Goal: Transaction & Acquisition: Obtain resource

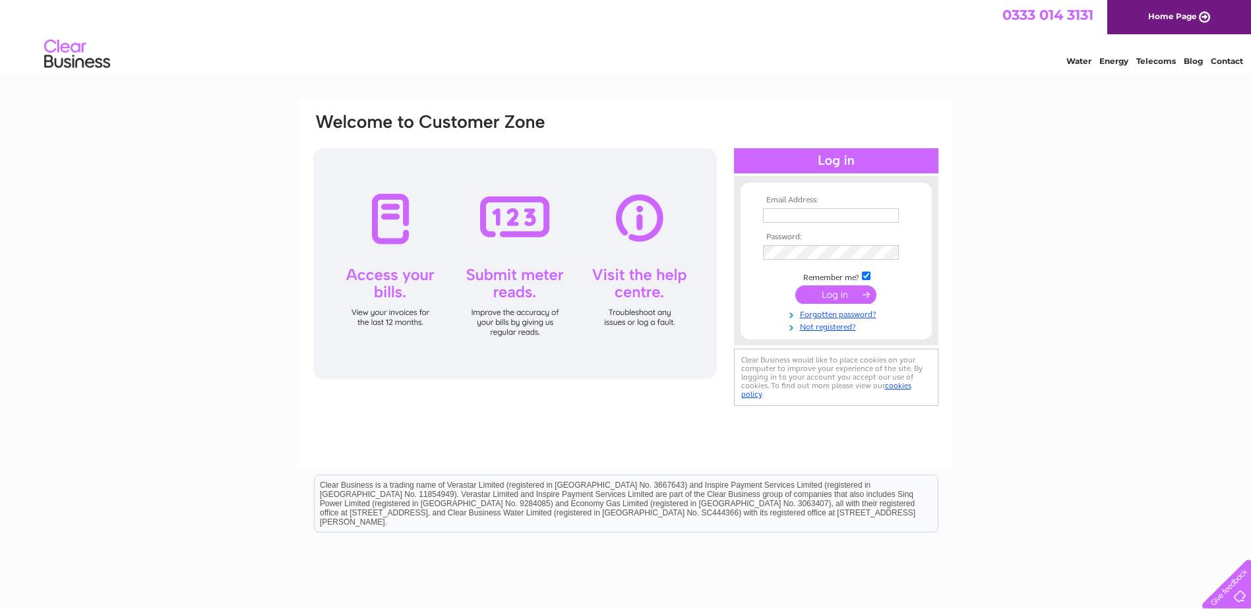
type input "business.property@fife.gov.uk"
click at [834, 299] on input "submit" at bounding box center [835, 295] width 81 height 18
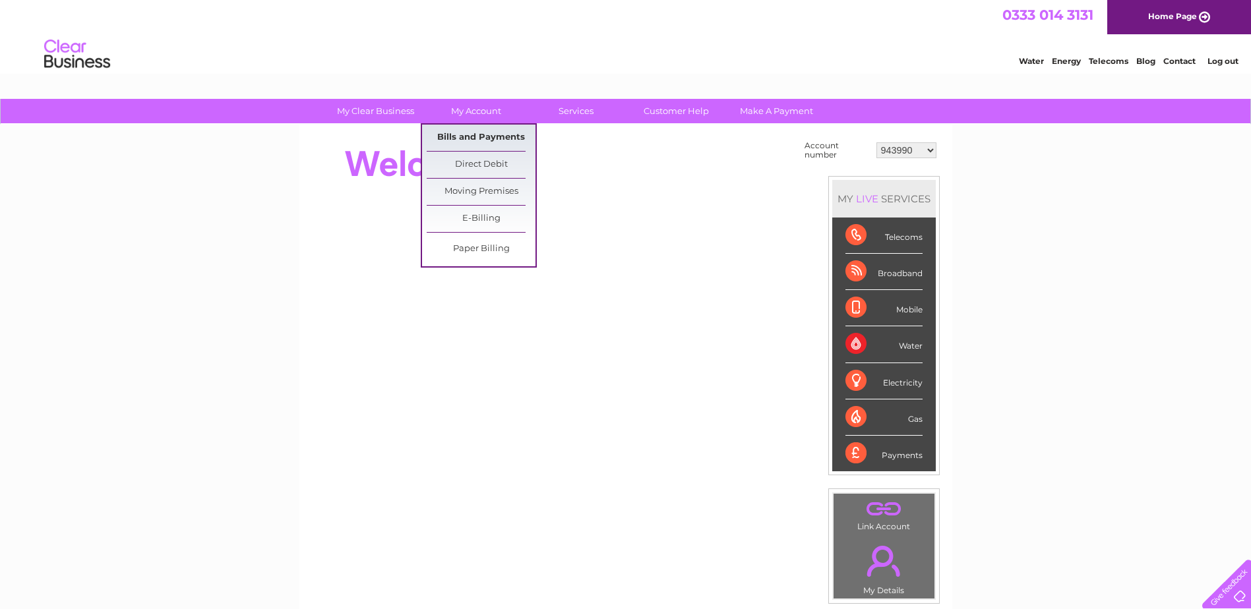
click at [487, 138] on link "Bills and Payments" at bounding box center [481, 138] width 109 height 26
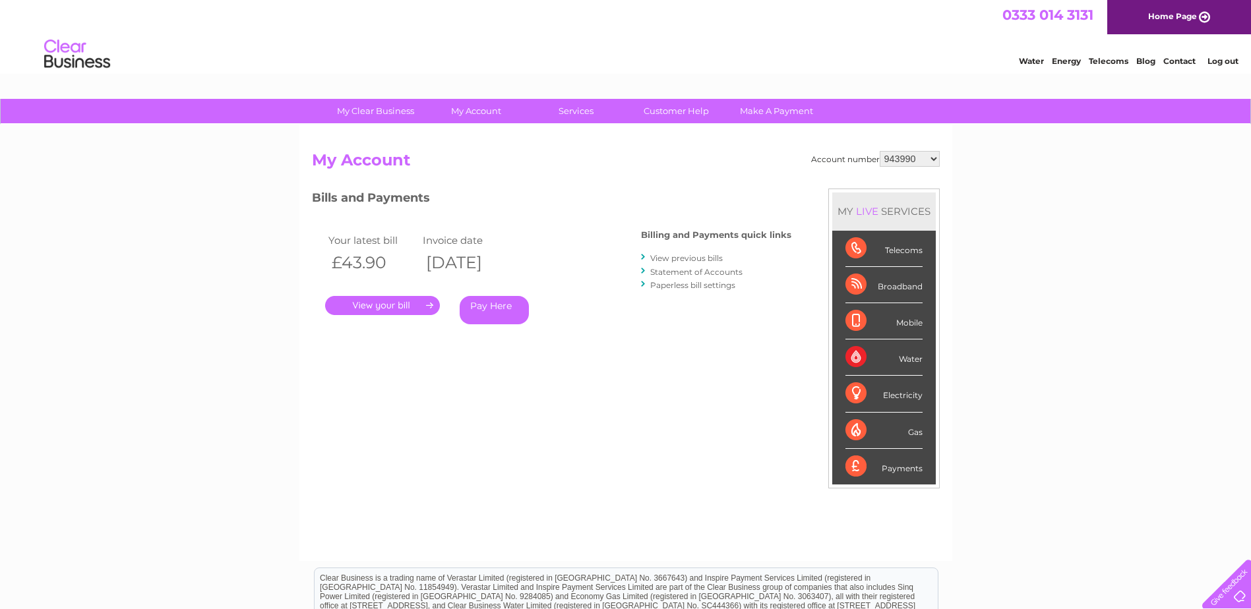
click at [928, 158] on select "943990 997180 1100436 1136008 1145621 3025650 30264716 30265126 30274253 302771…" at bounding box center [910, 159] width 60 height 16
select select "30322424"
click at [880, 151] on select "943990 997180 1100436 1136008 1145621 3025650 30264716 30265126 30274253 302771…" at bounding box center [910, 159] width 60 height 16
click at [927, 158] on select "943990 997180 1100436 1136008 1145621 3025650 30264716 30265126 30274253 302771…" at bounding box center [910, 159] width 60 height 16
select select "30319492"
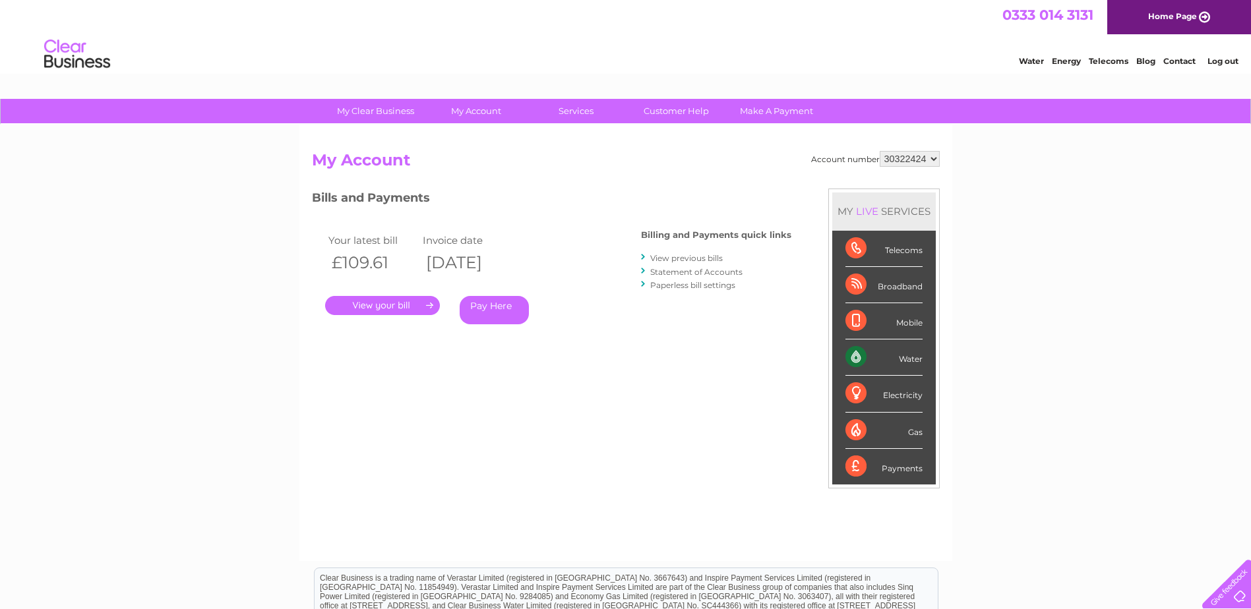
click at [880, 151] on select "943990 997180 1100436 1136008 1145621 3025650 30264716 30265126 30274253 302771…" at bounding box center [910, 159] width 60 height 16
click at [387, 307] on link "." at bounding box center [382, 305] width 115 height 19
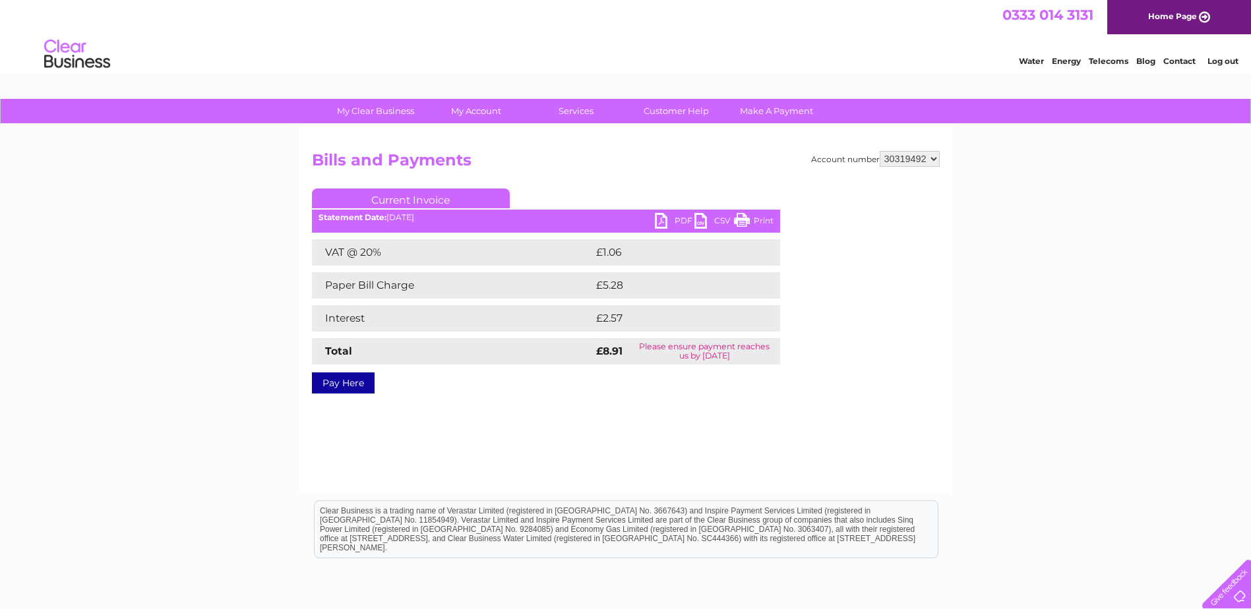
click at [676, 222] on link "PDF" at bounding box center [675, 222] width 40 height 19
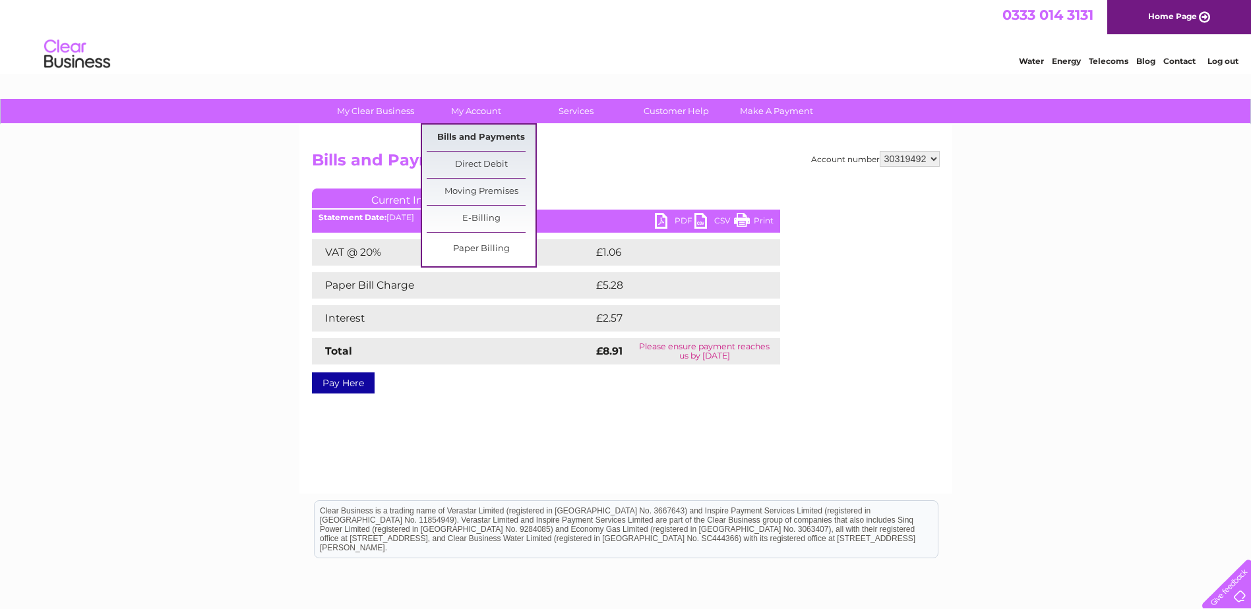
drag, startPoint x: 493, startPoint y: 139, endPoint x: 501, endPoint y: 138, distance: 7.9
click at [493, 139] on link "Bills and Payments" at bounding box center [481, 138] width 109 height 26
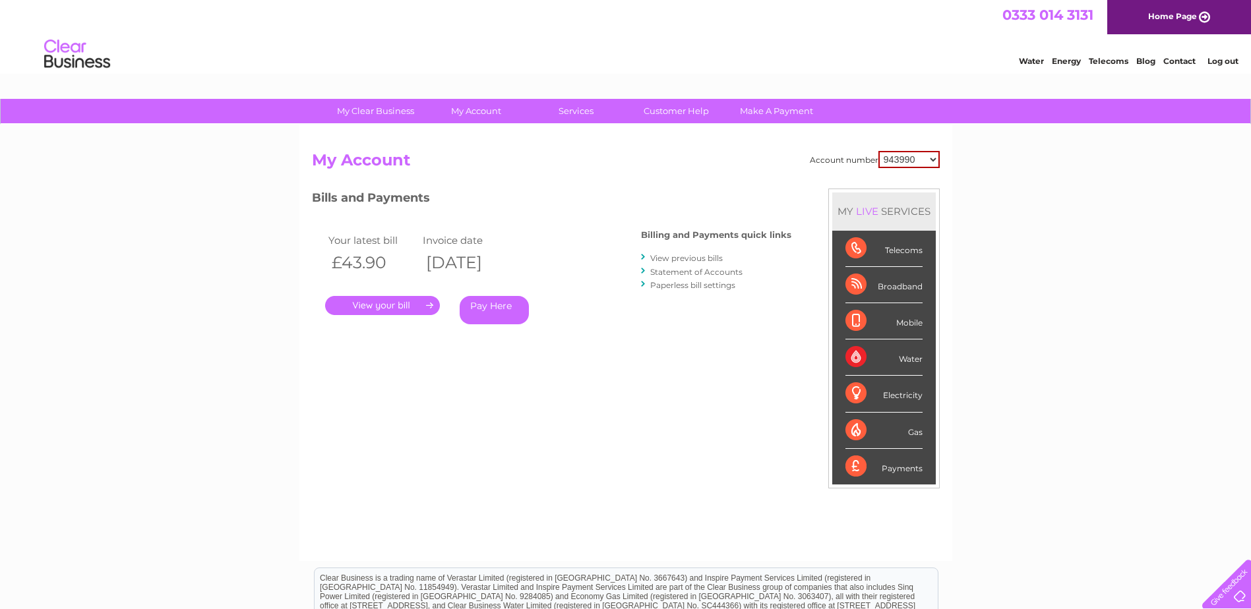
click at [936, 162] on select "943990 997180 1100436 1136008 1145621 3025650 30264716 30265126 30274253 302771…" at bounding box center [908, 159] width 61 height 17
select select "30317019"
click at [878, 151] on select "943990 997180 1100436 1136008 1145621 3025650 30264716 30265126 30274253 302771…" at bounding box center [908, 159] width 61 height 17
click at [406, 307] on link "." at bounding box center [382, 305] width 115 height 19
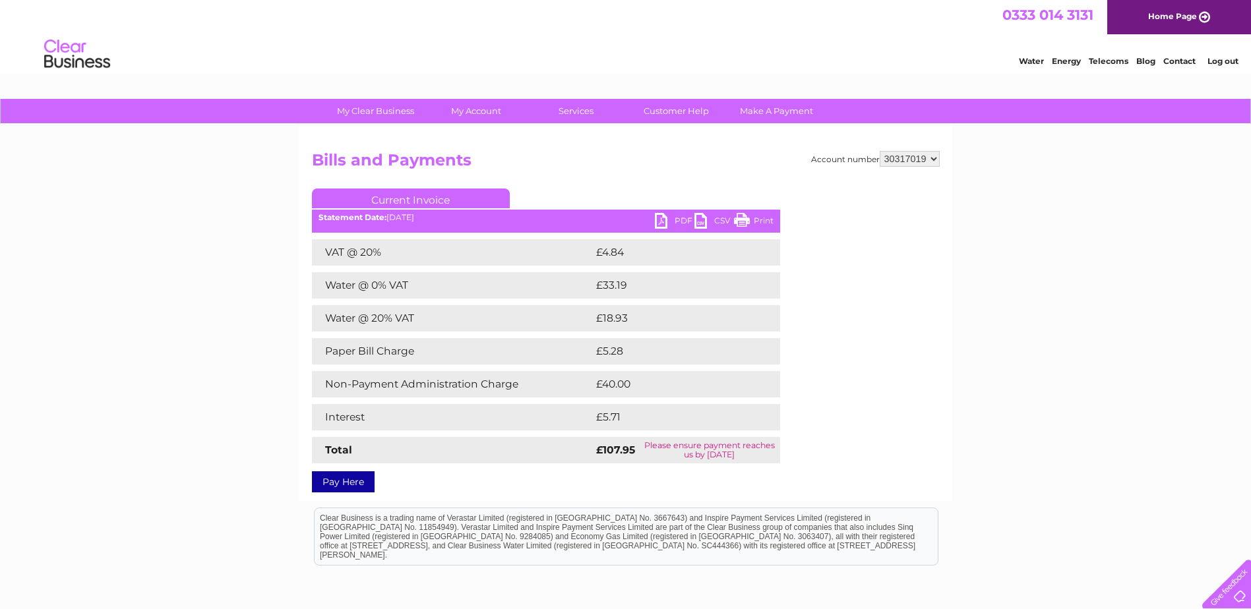
click at [668, 222] on link "PDF" at bounding box center [675, 222] width 40 height 19
click at [905, 159] on select "943990 997180 1100436 1136008 1145621 3025650 30264716 30265126 30274253 302771…" at bounding box center [910, 159] width 60 height 16
select select "30316681"
click at [880, 151] on select "943990 997180 1100436 1136008 1145621 3025650 30264716 30265126 30274253 302771…" at bounding box center [910, 159] width 60 height 16
click at [670, 214] on link "PDF" at bounding box center [675, 222] width 40 height 19
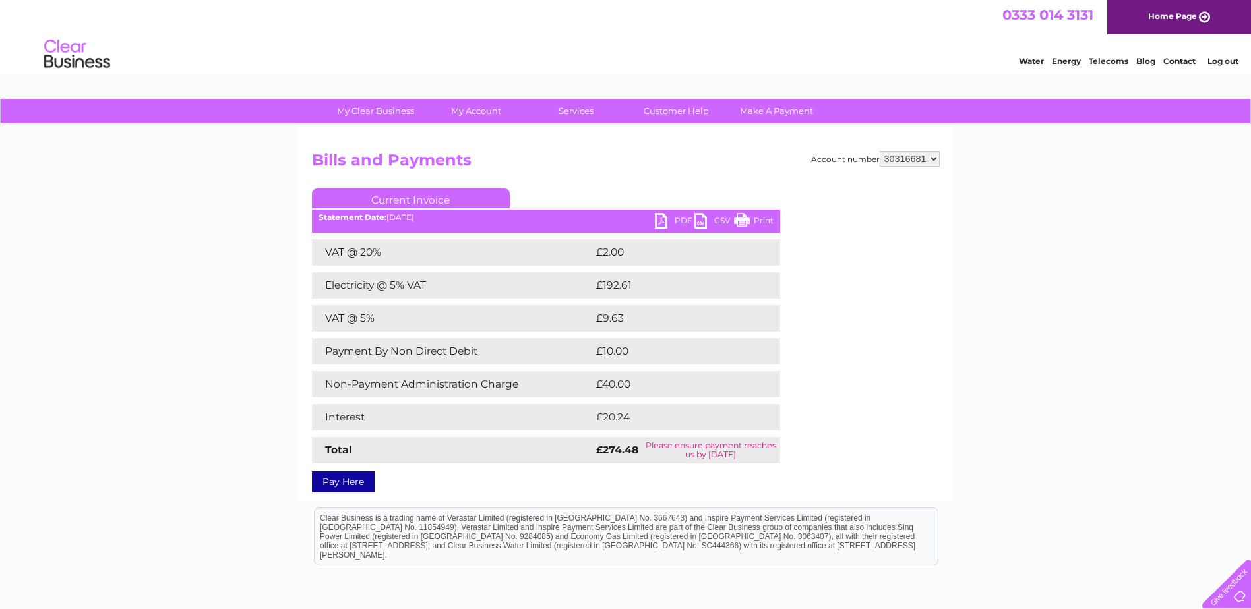
click at [924, 157] on select "943990 997180 1100436 1136008 1145621 3025650 30264716 30265126 30274253 302771…" at bounding box center [910, 159] width 60 height 16
select select "30314581"
click at [880, 151] on select "943990 997180 1100436 1136008 1145621 3025650 30264716 30265126 30274253 302771…" at bounding box center [910, 159] width 60 height 16
click at [848, 392] on div "Account number 943990 997180 1100436 1136008 1145621 3025650 30264716 30265126 …" at bounding box center [626, 319] width 628 height 337
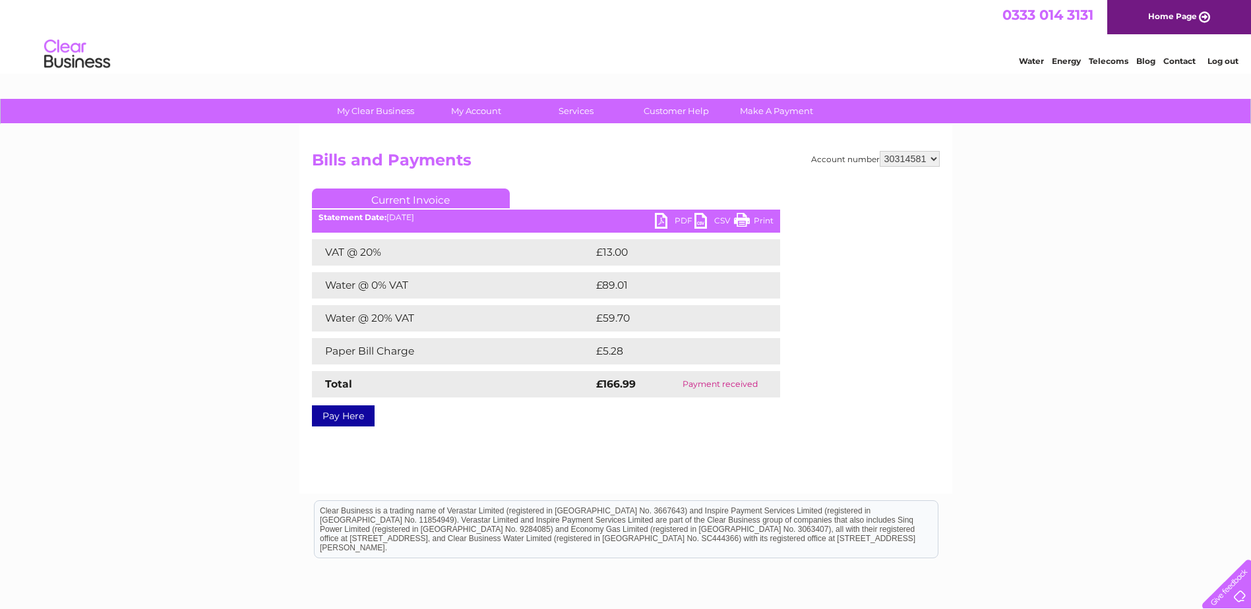
click at [904, 158] on select "943990 997180 1100436 1136008 1145621 3025650 30264716 30265126 30274253 302771…" at bounding box center [910, 159] width 60 height 16
select select "30301966"
click at [880, 151] on select "943990 997180 1100436 1136008 1145621 3025650 30264716 30265126 30274253 302771…" at bounding box center [910, 159] width 60 height 16
click at [930, 164] on select "943990 997180 1100436 1136008 1145621 3025650 30264716 30265126 30274253 302771…" at bounding box center [910, 159] width 60 height 16
select select "30301162"
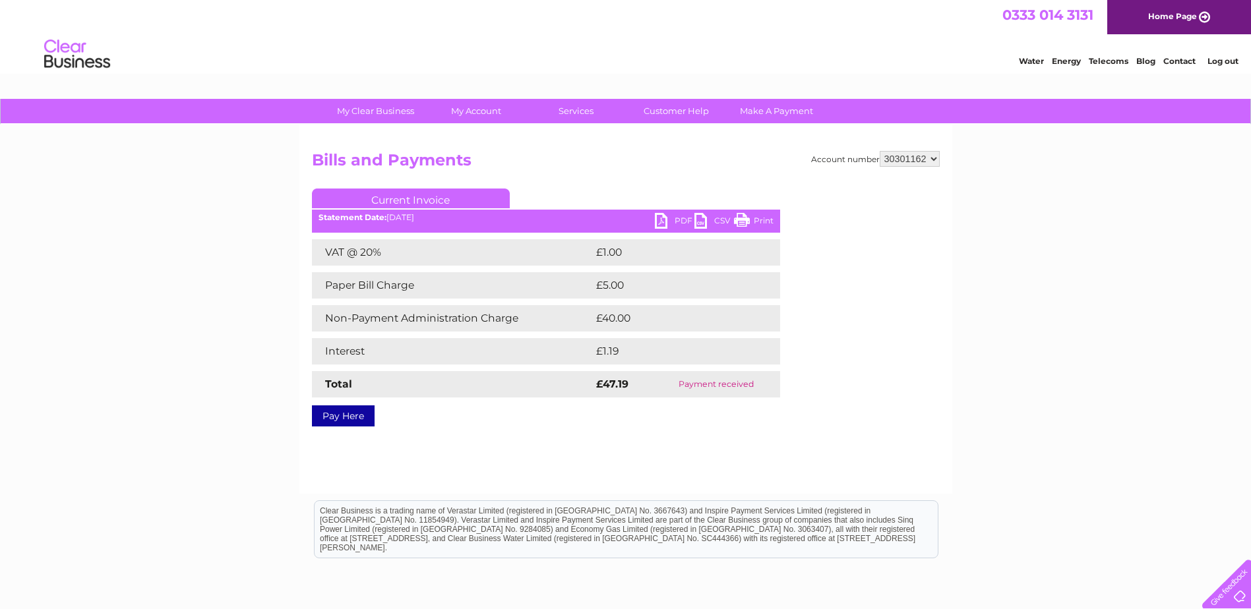
click at [880, 151] on select "943990 997180 1100436 1136008 1145621 3025650 30264716 30265126 30274253 302771…" at bounding box center [910, 159] width 60 height 16
click at [897, 164] on select "943990 997180 1100436 1136008 1145621 3025650 30264716 30265126 30274253 302771…" at bounding box center [910, 159] width 60 height 16
select select "30293671"
click at [880, 151] on select "943990 997180 1100436 1136008 1145621 3025650 30264716 30265126 30274253 302771…" at bounding box center [910, 159] width 60 height 16
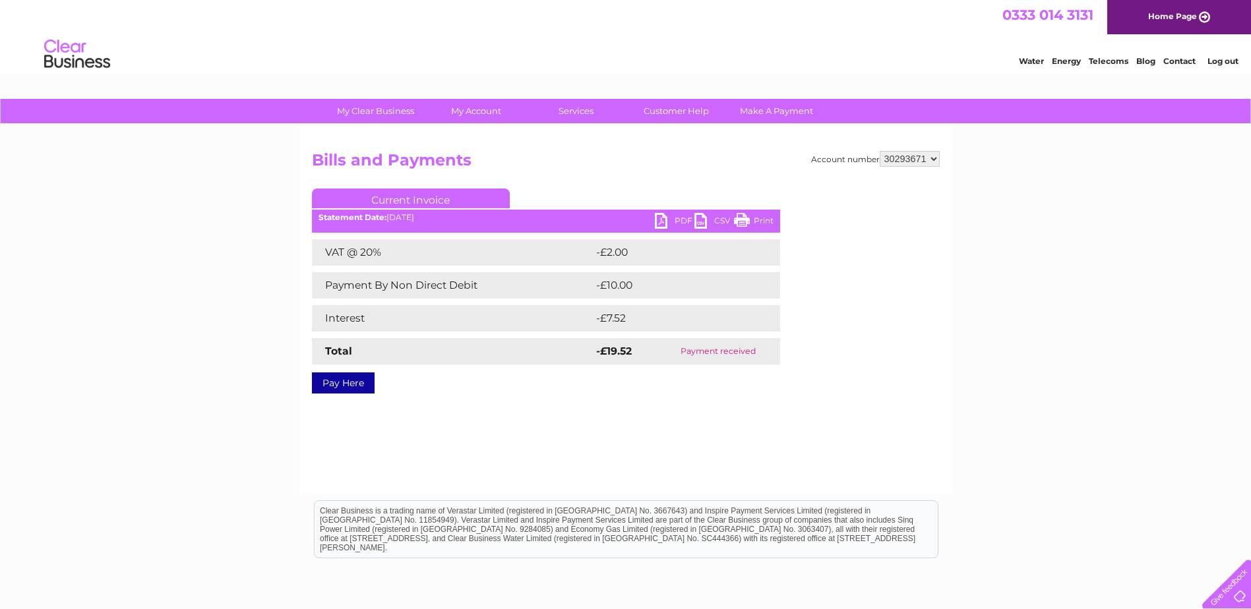
click at [892, 161] on select "943990 997180 1100436 1136008 1145621 3025650 30264716 30265126 30274253 302771…" at bounding box center [910, 159] width 60 height 16
select select "30293529"
click at [880, 151] on select "943990 997180 1100436 1136008 1145621 3025650 30264716 30265126 30274253 302771…" at bounding box center [910, 159] width 60 height 16
click at [915, 162] on select "943990 997180 1100436 1136008 1145621 3025650 30264716 30265126 30274253 302771…" at bounding box center [910, 159] width 60 height 16
select select "30291262"
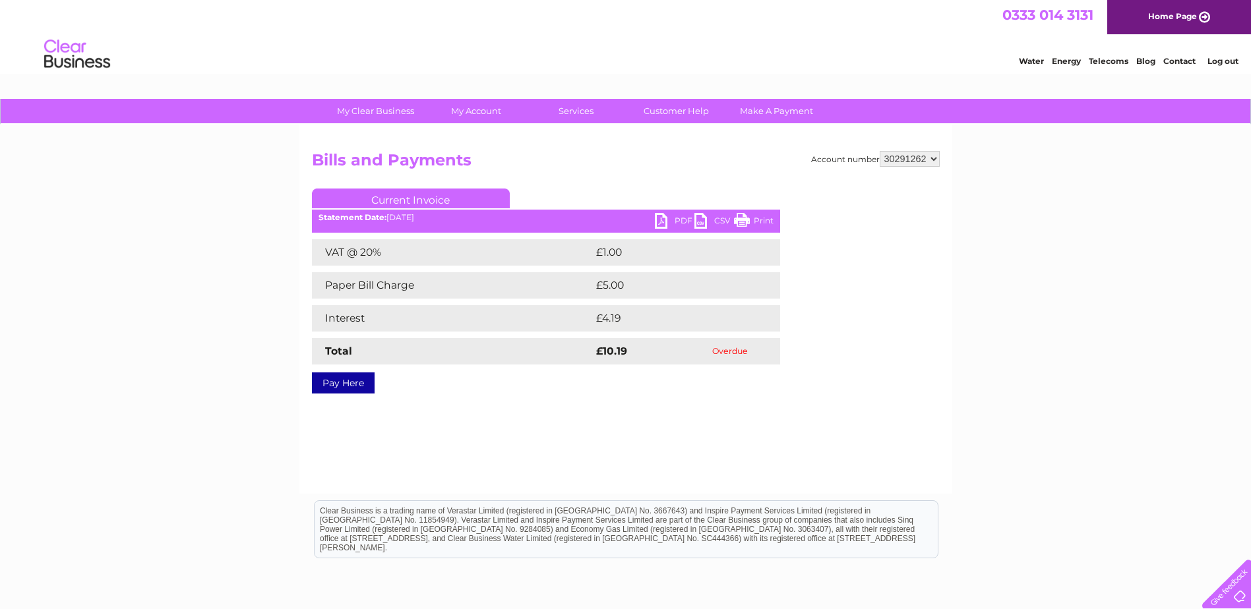
click at [880, 151] on select "943990 997180 1100436 1136008 1145621 3025650 30264716 30265126 30274253 302771…" at bounding box center [910, 159] width 60 height 16
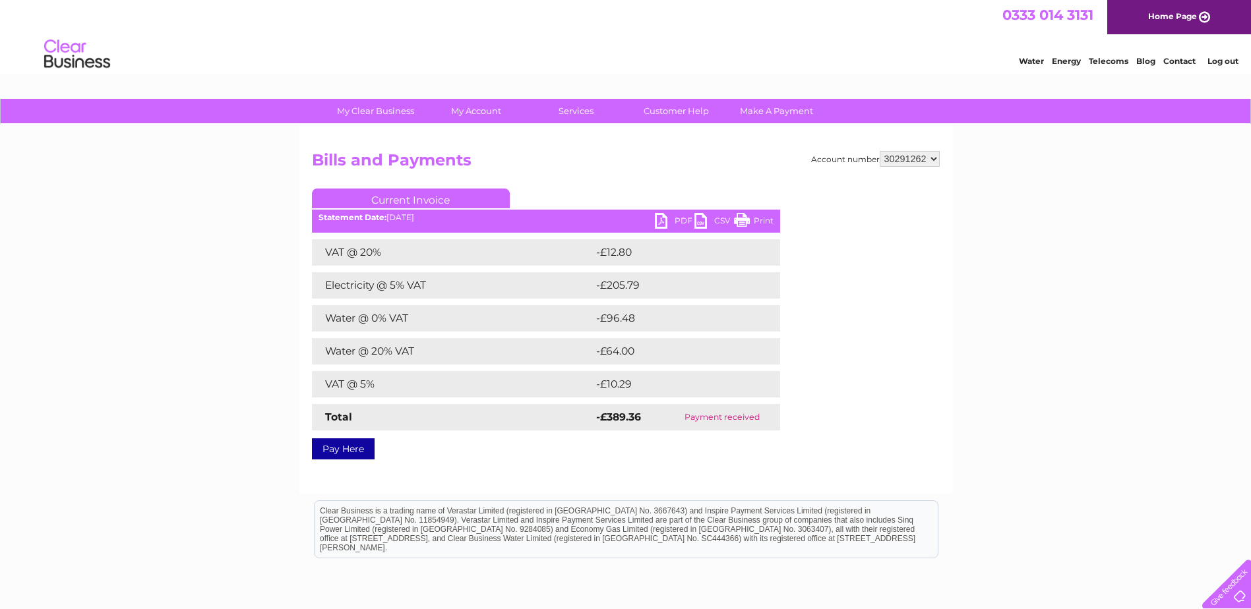
click at [907, 163] on select "943990 997180 1100436 1136008 1145621 3025650 30264716 30265126 30274253 302771…" at bounding box center [910, 159] width 60 height 16
select select "30290592"
click at [880, 151] on select "943990 997180 1100436 1136008 1145621 3025650 30264716 30265126 30274253 302771…" at bounding box center [910, 159] width 60 height 16
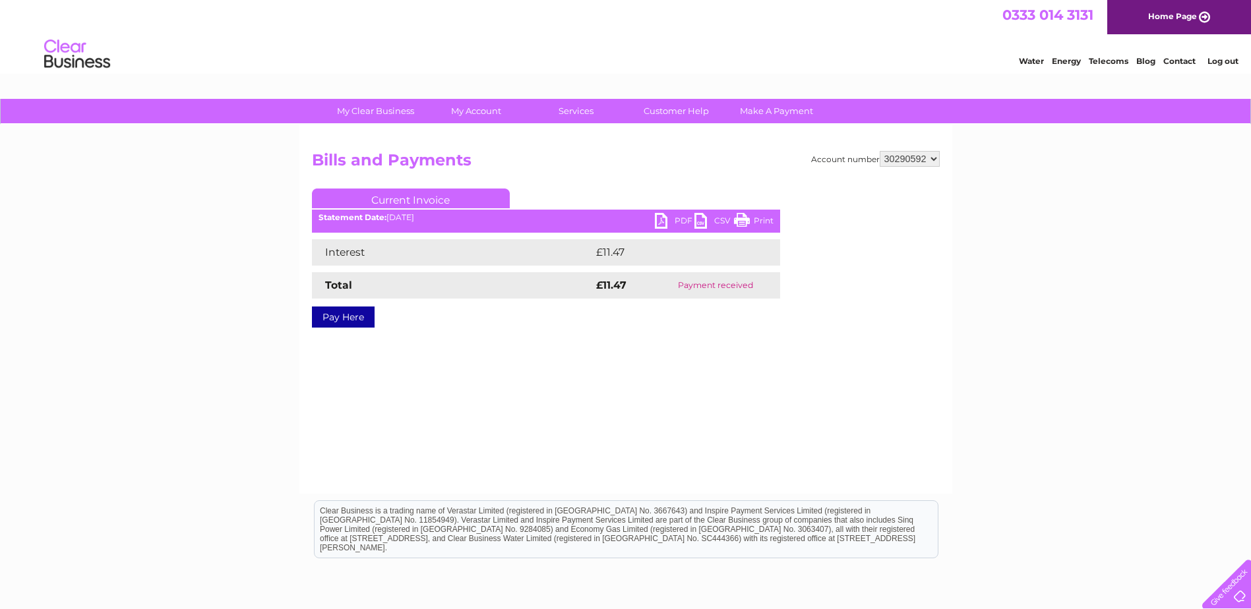
click at [894, 149] on div "Account number 943990 997180 1100436 1136008 1145621 3025650 30264716 30265126 …" at bounding box center [625, 309] width 653 height 369
click at [895, 158] on select "943990 997180 1100436 1136008 1145621 3025650 30264716 30265126 30274253 302771…" at bounding box center [910, 159] width 60 height 16
select select "30290565"
click at [880, 151] on select "943990 997180 1100436 1136008 1145621 3025650 30264716 30265126 30274253 302771…" at bounding box center [910, 159] width 60 height 16
click at [902, 159] on select "943990 997180 1100436 1136008 1145621 3025650 30264716 30265126 30274253 302771…" at bounding box center [910, 159] width 60 height 16
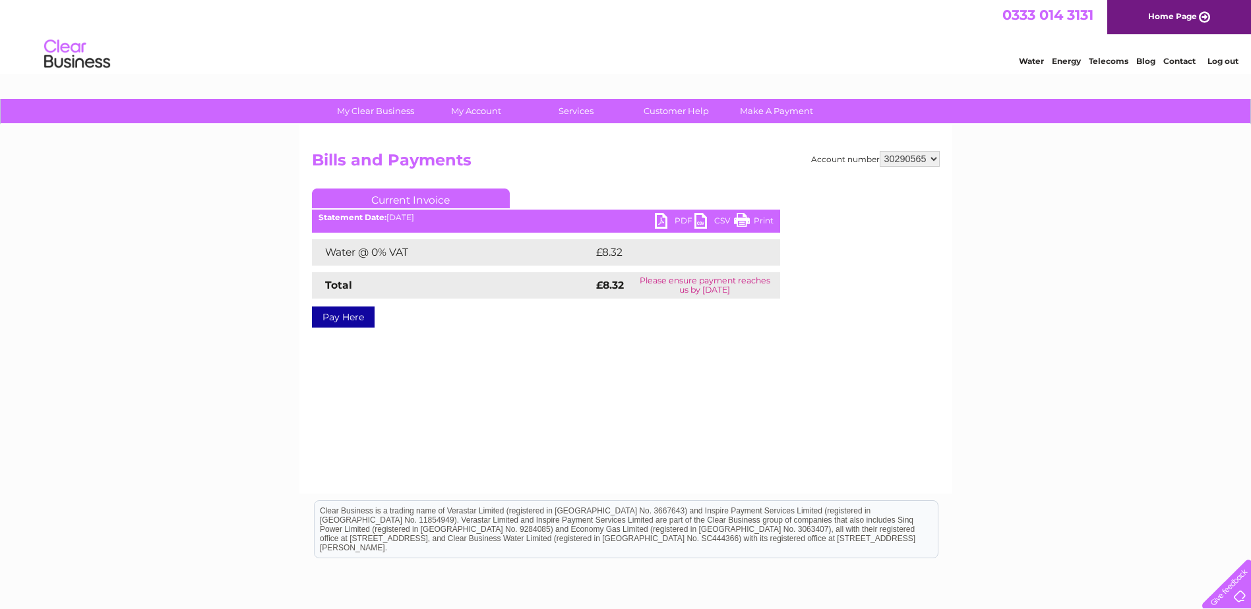
select select "30290117"
click at [880, 151] on select "943990 997180 1100436 1136008 1145621 3025650 30264716 30265126 30274253 302771…" at bounding box center [910, 159] width 60 height 16
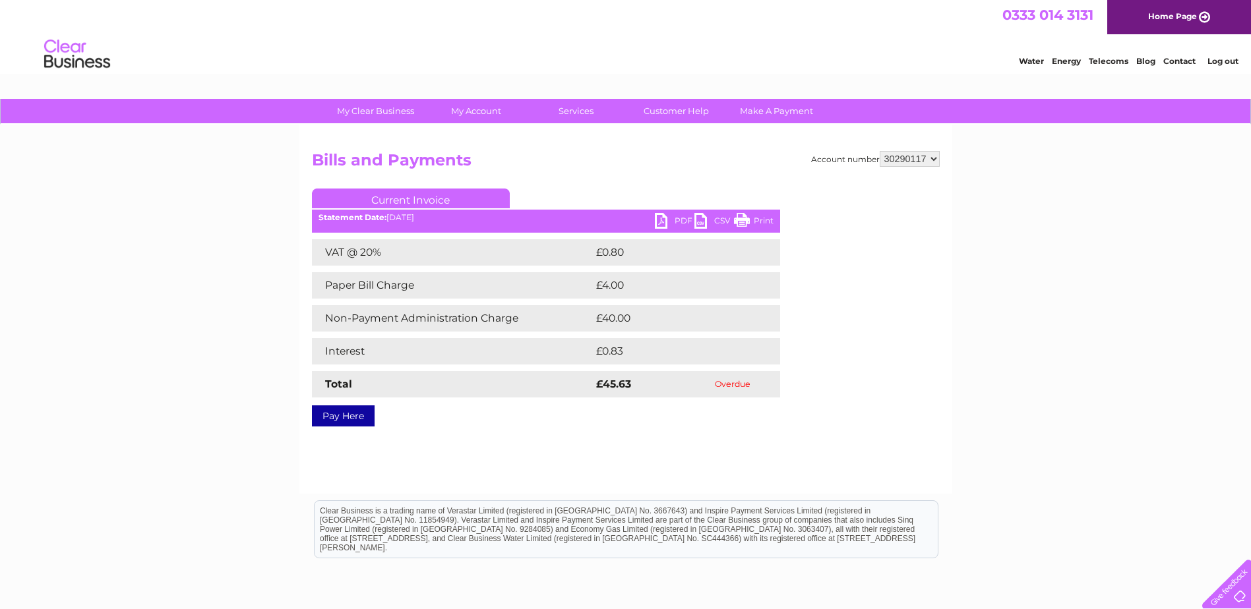
click at [930, 162] on select "943990 997180 1100436 1136008 1145621 3025650 30264716 30265126 30274253 302771…" at bounding box center [910, 159] width 60 height 16
select select "30286742"
click at [880, 151] on select "943990 997180 1100436 1136008 1145621 3025650 30264716 30265126 30274253 302771…" at bounding box center [910, 159] width 60 height 16
click at [917, 160] on select "943990 997180 1100436 1136008 1145621 3025650 30264716 30265126 30274253 302771…" at bounding box center [910, 159] width 60 height 16
select select "30282869"
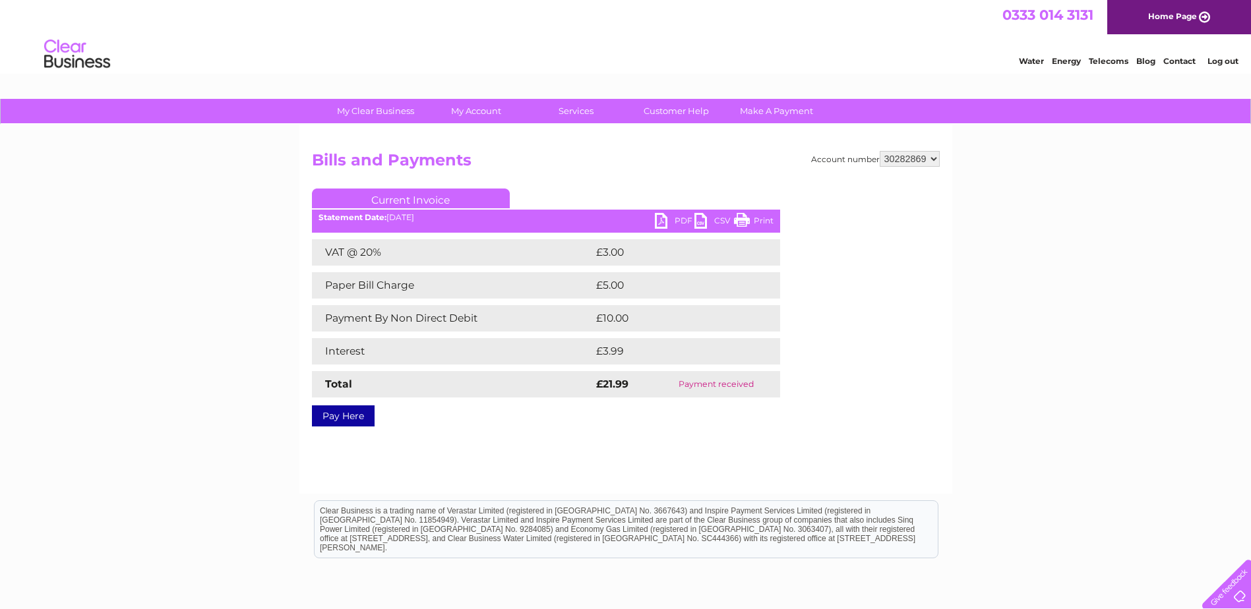
click at [880, 151] on select "943990 997180 1100436 1136008 1145621 3025650 30264716 30265126 30274253 302771…" at bounding box center [910, 159] width 60 height 16
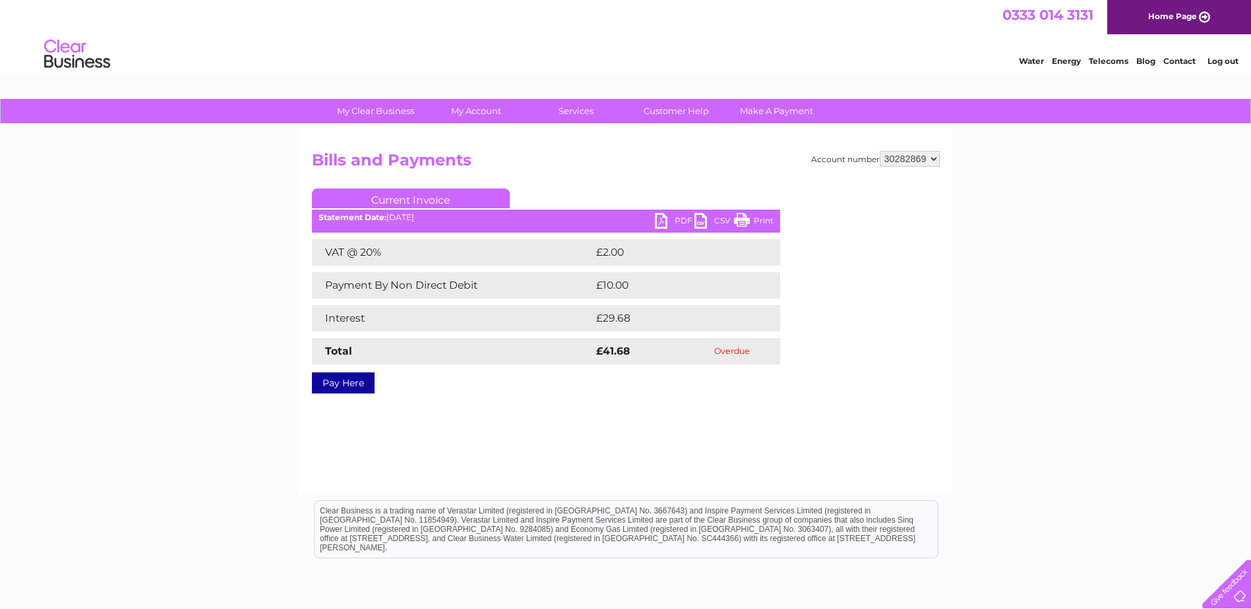
click at [930, 162] on select "943990 997180 1100436 1136008 1145621 3025650 30264716 30265126 30274253 302771…" at bounding box center [910, 159] width 60 height 16
select select "30279460"
click at [880, 151] on select "943990 997180 1100436 1136008 1145621 3025650 30264716 30265126 30274253 302771…" at bounding box center [910, 159] width 60 height 16
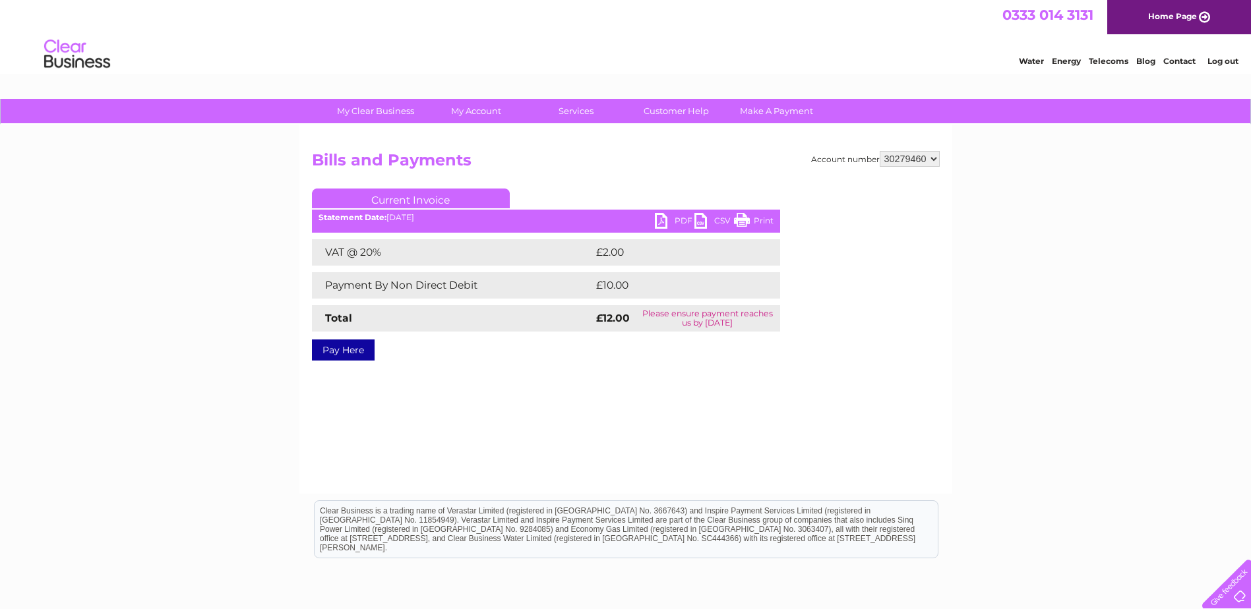
click at [664, 220] on link "PDF" at bounding box center [675, 222] width 40 height 19
click at [929, 162] on select "943990 997180 1100436 1136008 1145621 3025650 30264716 30265126 30274253 302771…" at bounding box center [910, 159] width 60 height 16
select select "30277161"
click at [880, 151] on select "943990 997180 1100436 1136008 1145621 3025650 30264716 30265126 30274253 302771…" at bounding box center [910, 159] width 60 height 16
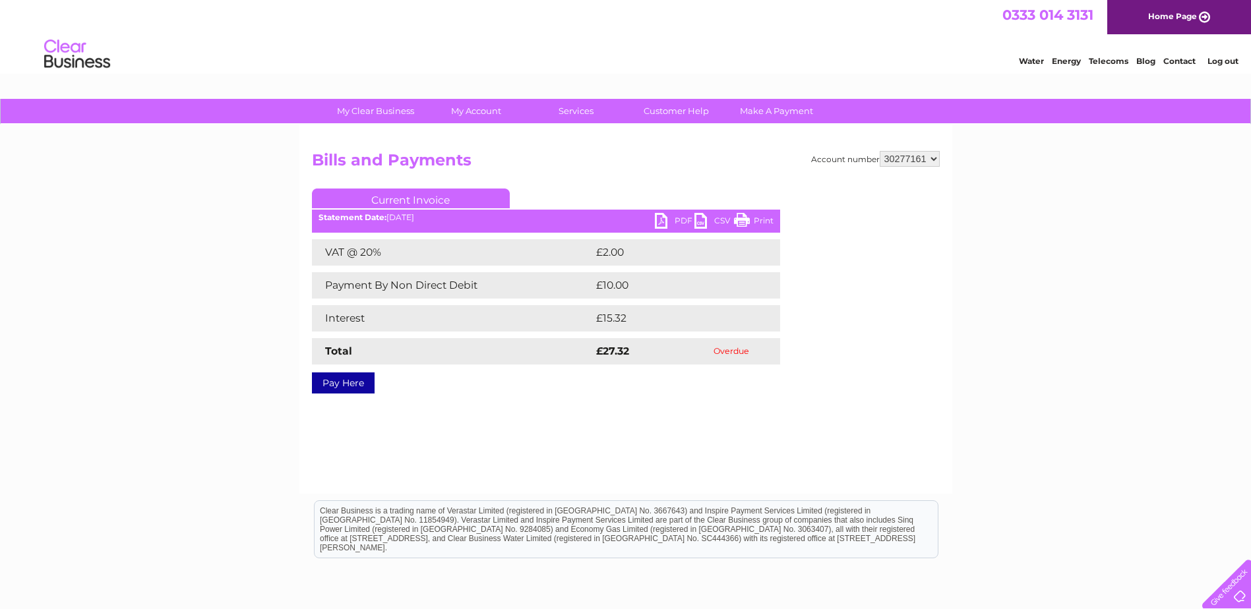
click at [665, 214] on link "PDF" at bounding box center [675, 222] width 40 height 19
click at [930, 162] on select "943990 997180 1100436 1136008 1145621 3025650 30264716 30265126 30274253 302771…" at bounding box center [910, 159] width 60 height 16
select select "30274253"
click at [880, 151] on select "943990 997180 1100436 1136008 1145621 3025650 30264716 30265126 30274253 302771…" at bounding box center [910, 159] width 60 height 16
click at [658, 223] on link "PDF" at bounding box center [675, 222] width 40 height 19
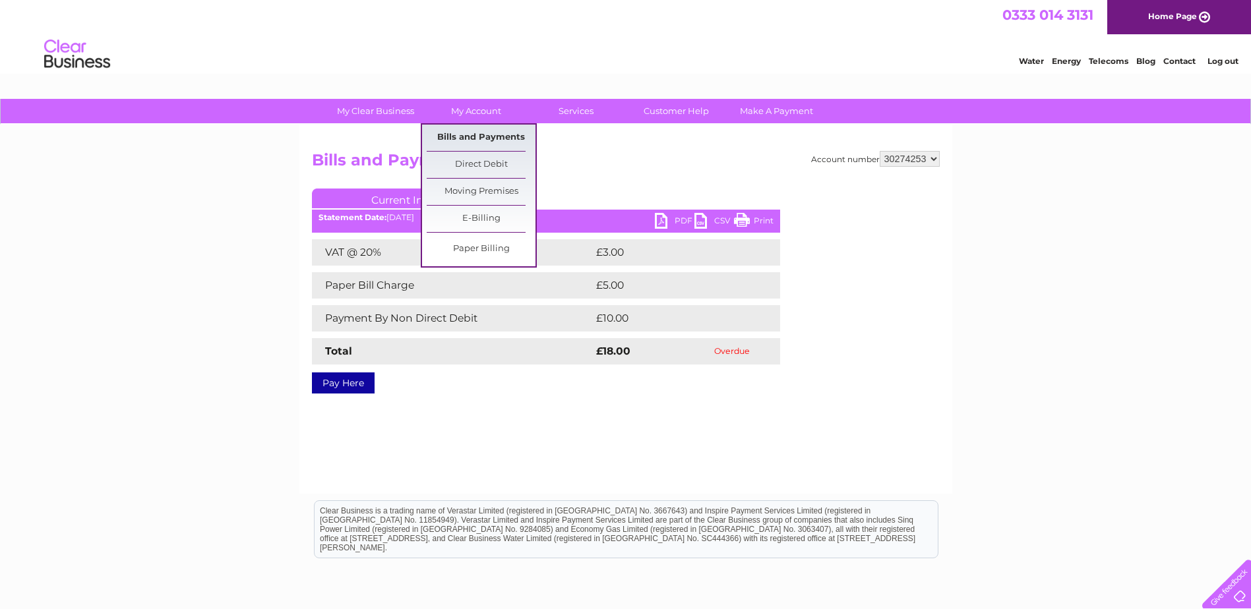
click at [493, 138] on link "Bills and Payments" at bounding box center [481, 138] width 109 height 26
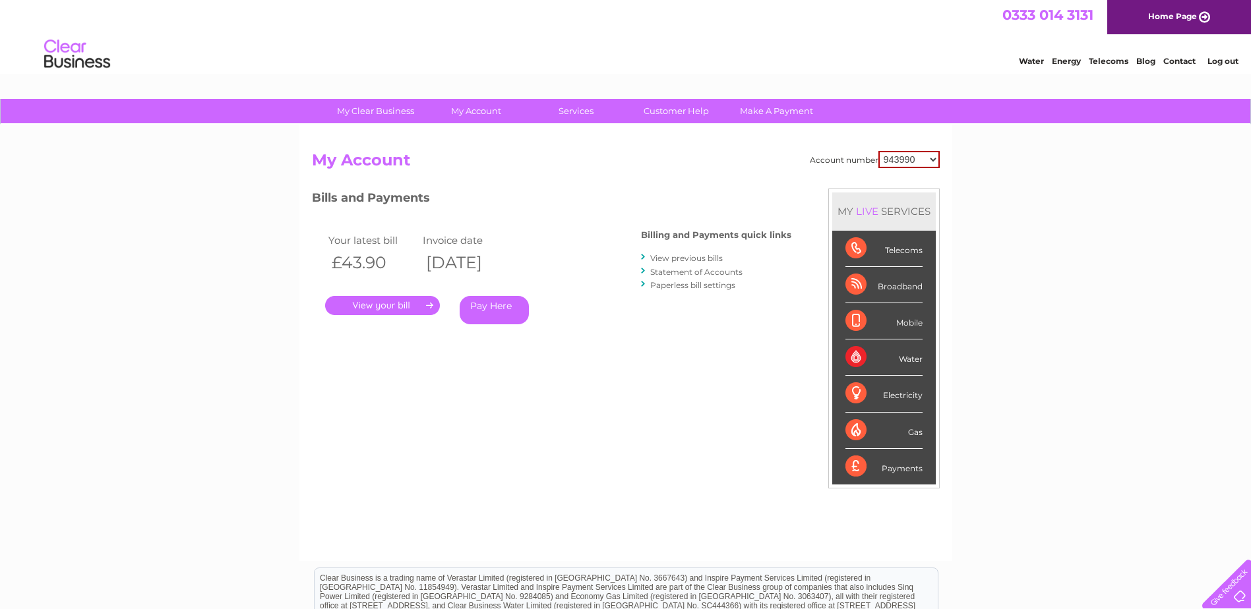
click at [887, 163] on select "943990 997180 1100436 1136008 1145621 3025650 30264716 30265126 30274253 302771…" at bounding box center [908, 159] width 61 height 17
select select "30274253"
click at [878, 151] on select "943990 997180 1100436 1136008 1145621 3025650 30264716 30265126 30274253 302771…" at bounding box center [908, 159] width 61 height 17
click at [676, 262] on link "View previous bills" at bounding box center [686, 258] width 73 height 10
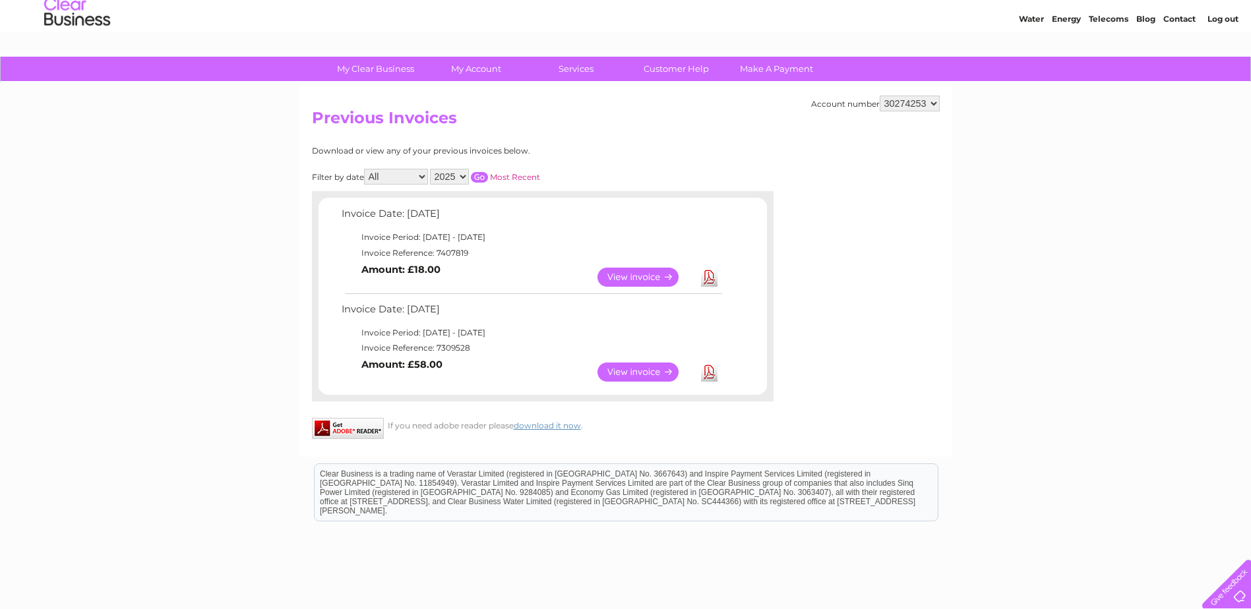
scroll to position [66, 0]
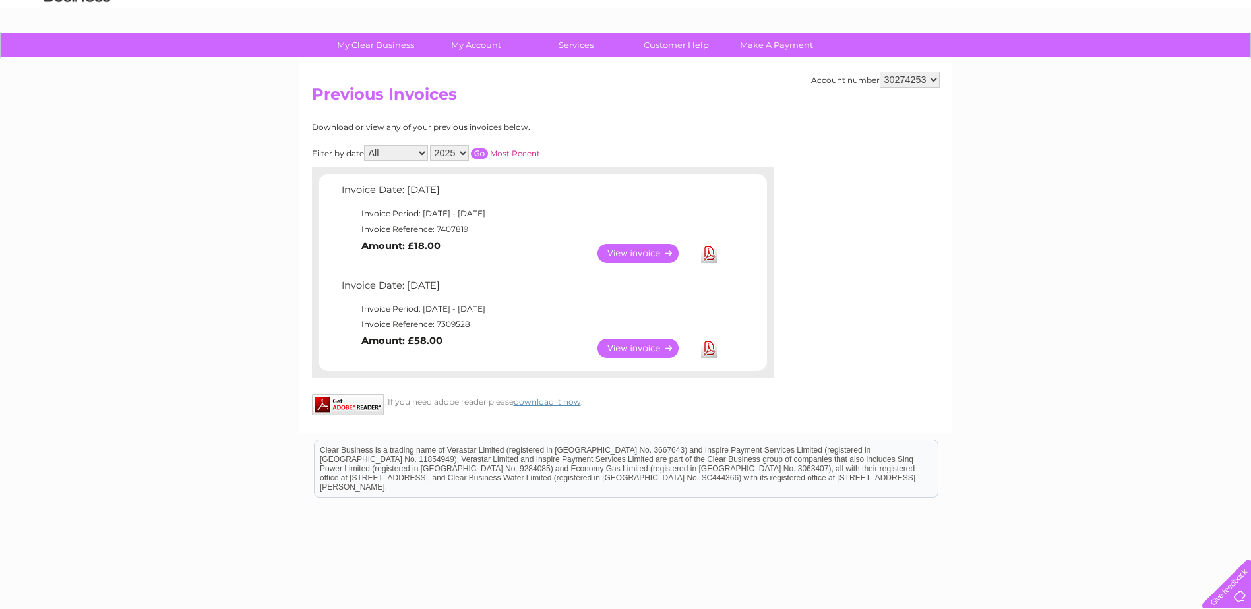
click at [640, 353] on link "View" at bounding box center [645, 348] width 97 height 19
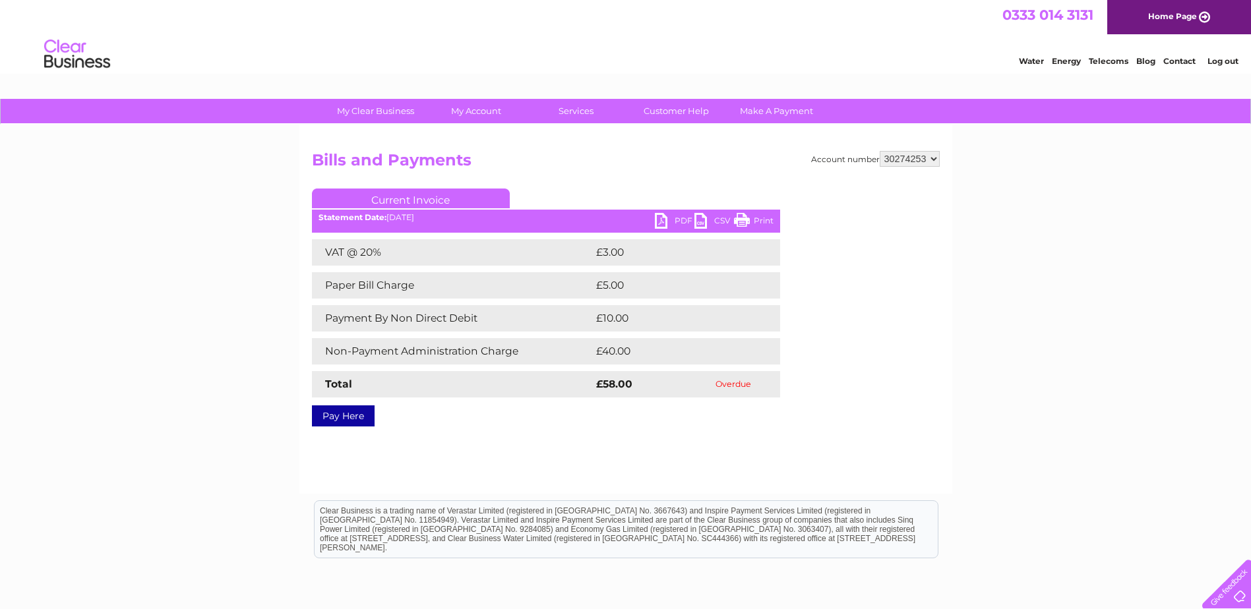
click at [656, 223] on link "PDF" at bounding box center [675, 222] width 40 height 19
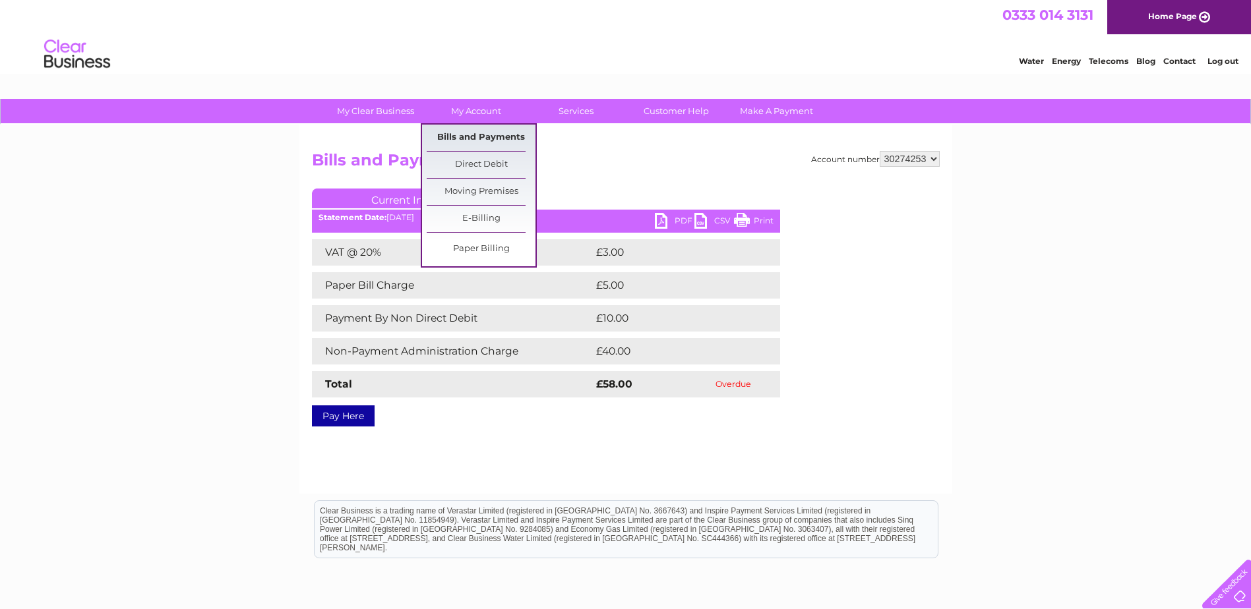
click at [468, 141] on link "Bills and Payments" at bounding box center [481, 138] width 109 height 26
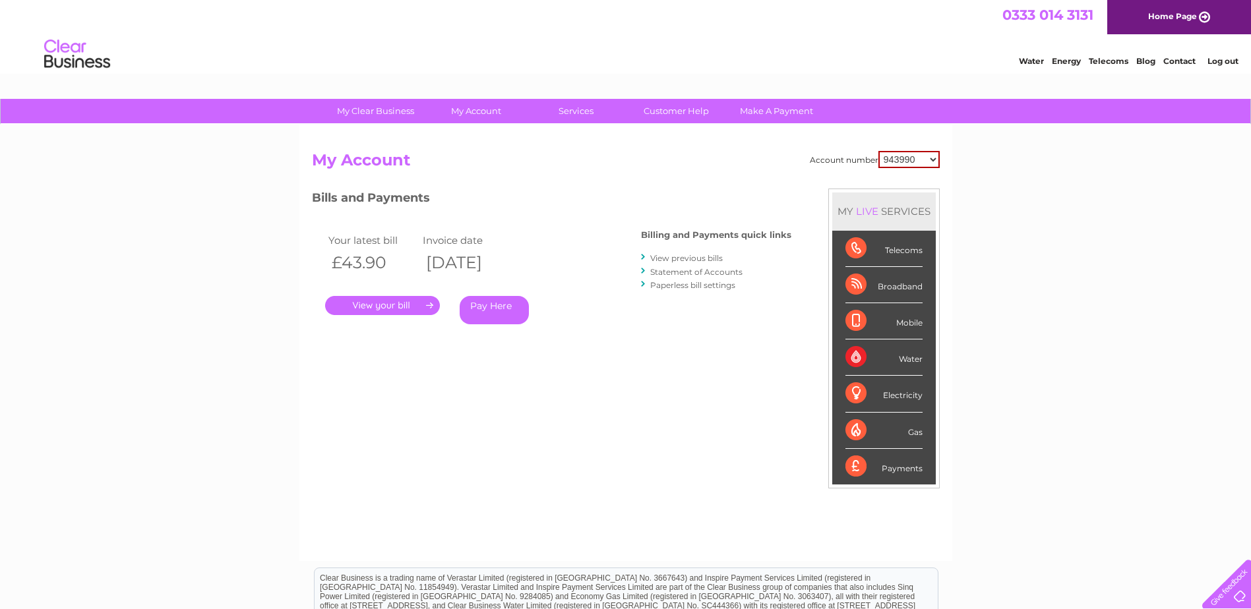
click at [916, 160] on select "943990 997180 1100436 1136008 1145621 3025650 30264716 30265126 30274253 302771…" at bounding box center [908, 159] width 61 height 17
select select "30274253"
click at [878, 151] on select "943990 997180 1100436 1136008 1145621 3025650 30264716 30265126 30274253 302771…" at bounding box center [908, 159] width 61 height 17
click at [710, 272] on link "Statement of Accounts" at bounding box center [696, 272] width 92 height 10
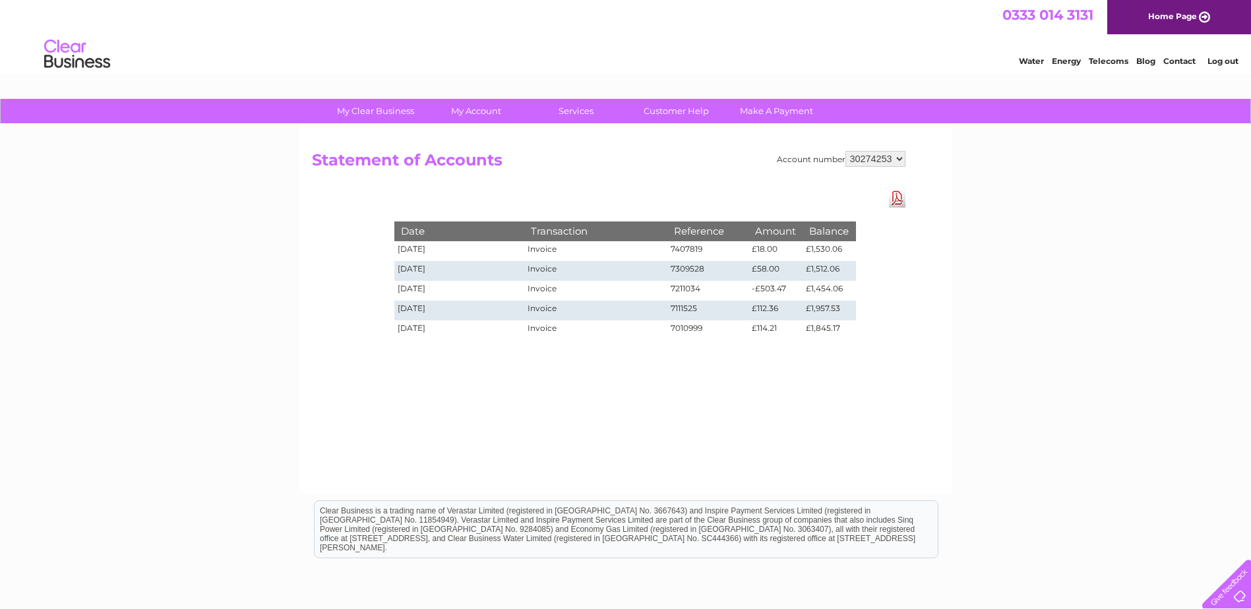
click at [893, 202] on link "Download Pdf" at bounding box center [897, 198] width 16 height 19
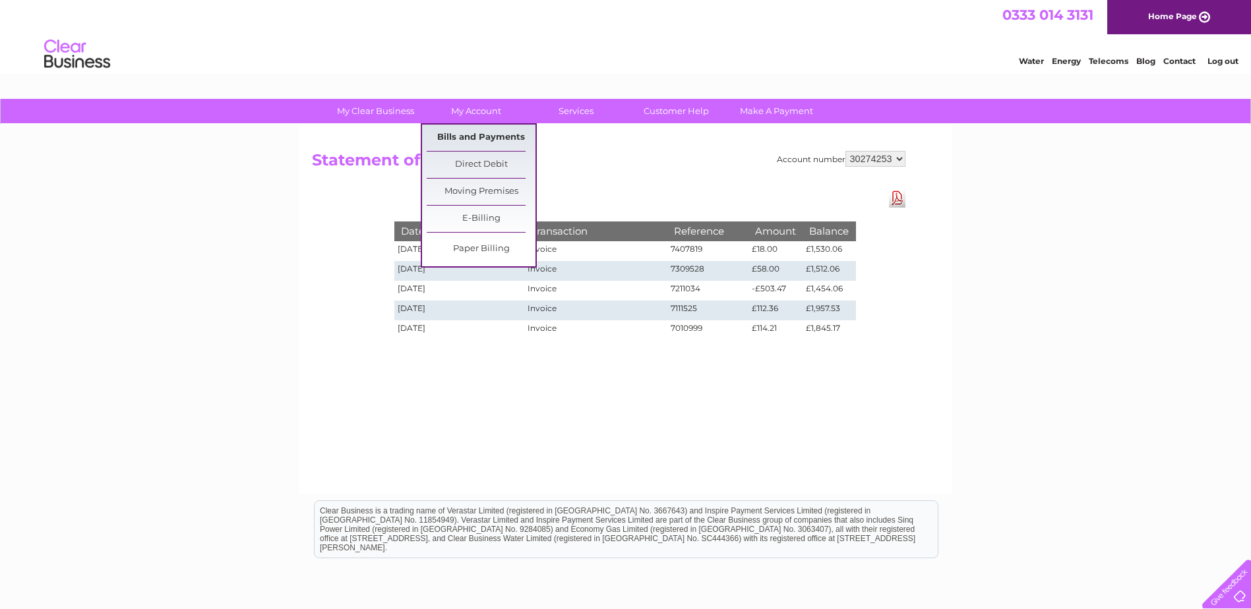
click at [462, 137] on link "Bills and Payments" at bounding box center [481, 138] width 109 height 26
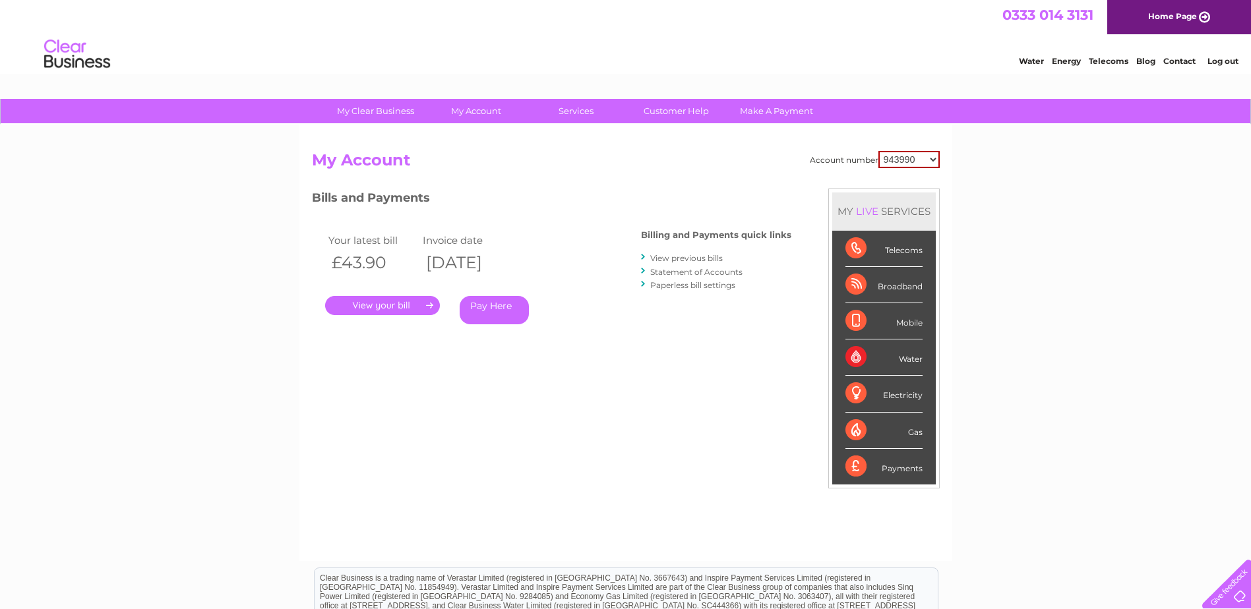
click at [930, 159] on select "943990 997180 1100436 1136008 1145621 3025650 30264716 30265126 30274253 302771…" at bounding box center [908, 159] width 61 height 17
select select "30265126"
click at [878, 151] on select "943990 997180 1100436 1136008 1145621 3025650 30264716 30265126 30274253 302771…" at bounding box center [908, 159] width 61 height 17
click at [380, 303] on link "." at bounding box center [382, 305] width 115 height 19
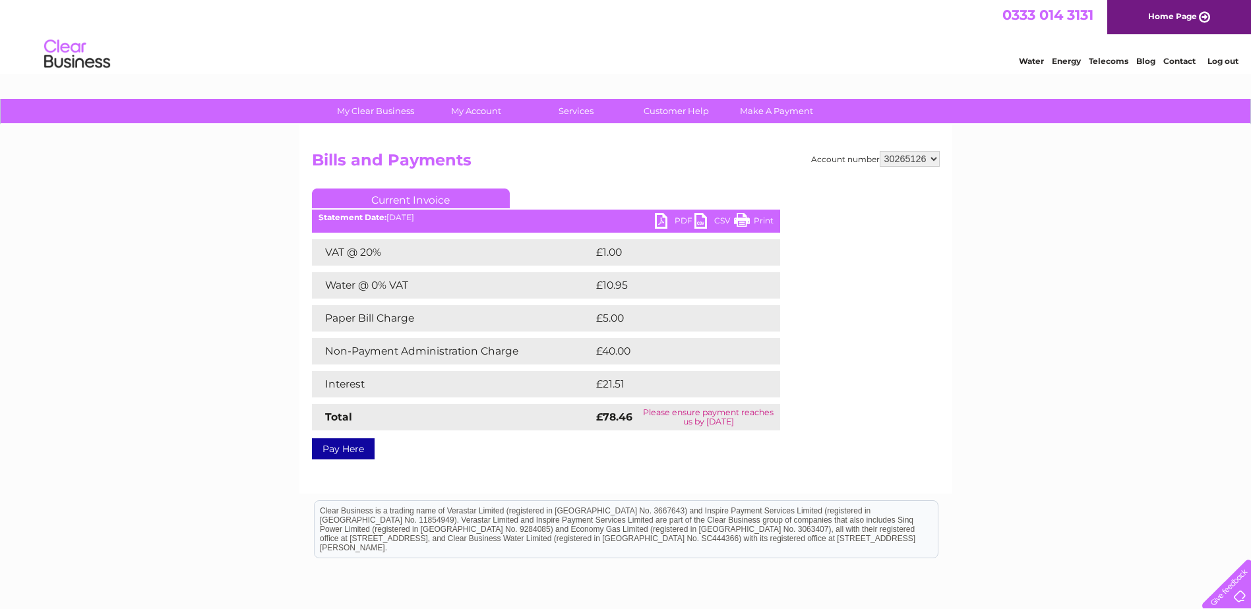
click at [673, 224] on link "PDF" at bounding box center [675, 222] width 40 height 19
click at [894, 169] on h2 "Bills and Payments" at bounding box center [626, 163] width 628 height 25
click at [894, 162] on select "943990 997180 1100436 1136008 1145621 3025650 30264716 30265126 30274253 302771…" at bounding box center [910, 159] width 60 height 16
select select "30264716"
click at [880, 151] on select "943990 997180 1100436 1136008 1145621 3025650 30264716 30265126 30274253 302771…" at bounding box center [910, 159] width 60 height 16
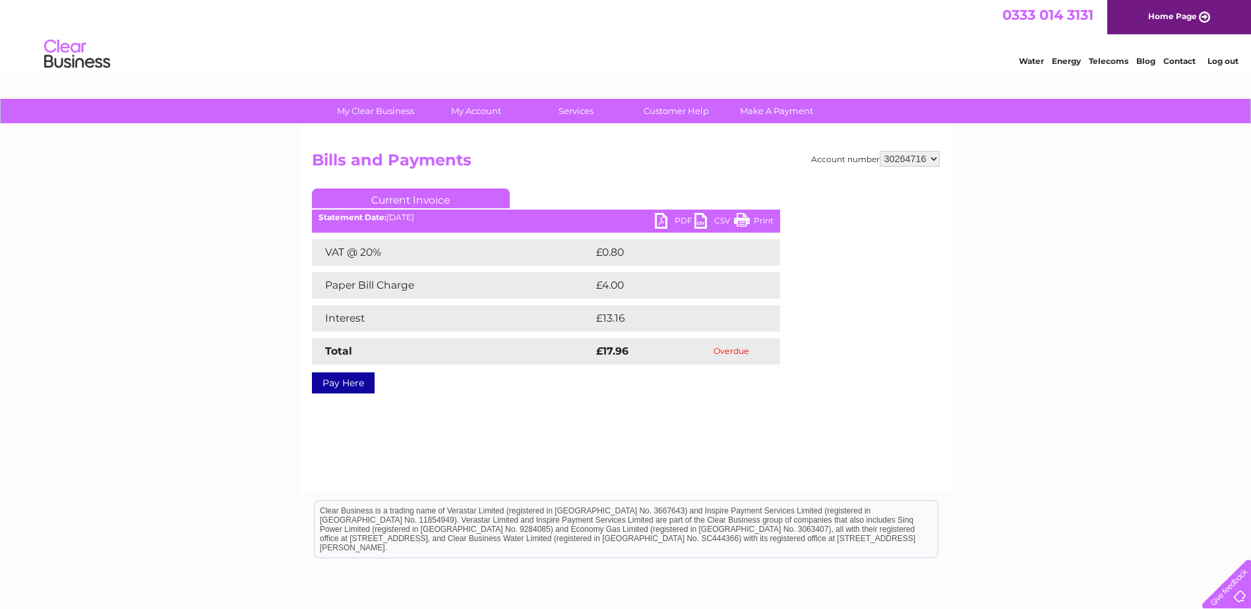
click at [662, 226] on link "PDF" at bounding box center [675, 222] width 40 height 19
click at [903, 159] on select "943990 997180 1100436 1136008 1145621 3025650 30264716 30265126 30274253 302771…" at bounding box center [910, 159] width 60 height 16
select select "3025650"
click at [880, 151] on select "943990 997180 1100436 1136008 1145621 3025650 30264716 30265126 30274253 302771…" at bounding box center [910, 159] width 60 height 16
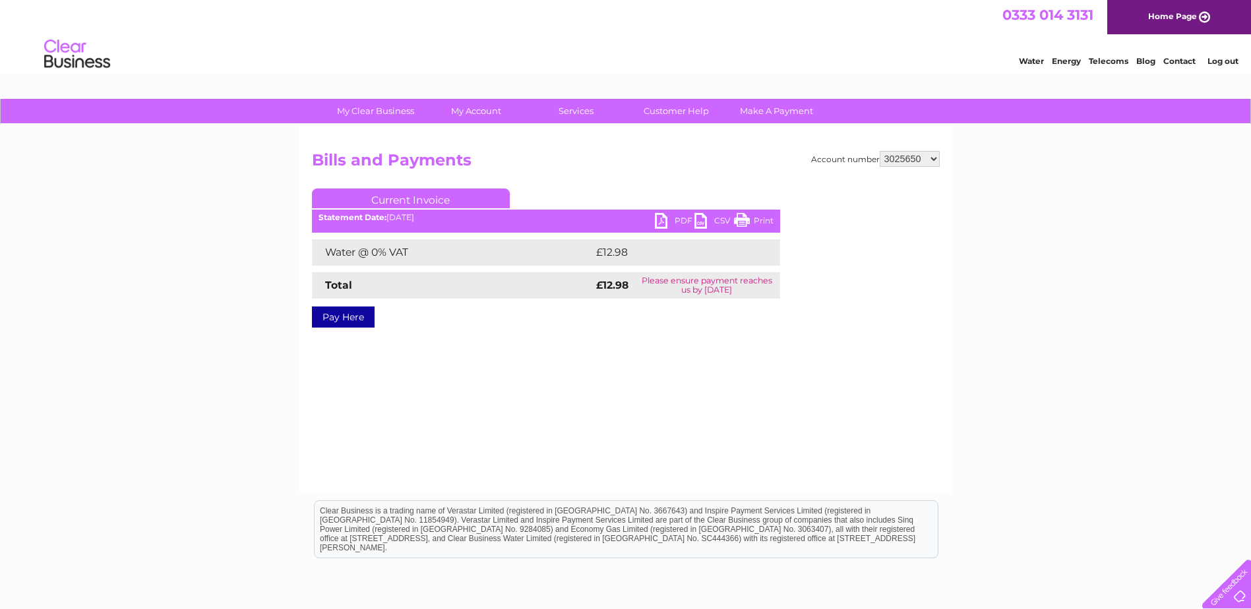
click at [655, 221] on link "PDF" at bounding box center [675, 222] width 40 height 19
click at [915, 164] on select "943990 997180 1100436 1136008 1145621 3025650 30264716 30265126 30274253 302771…" at bounding box center [910, 159] width 60 height 16
select select "1145621"
click at [880, 151] on select "943990 997180 1100436 1136008 1145621 3025650 30264716 30265126 30274253 302771…" at bounding box center [910, 159] width 60 height 16
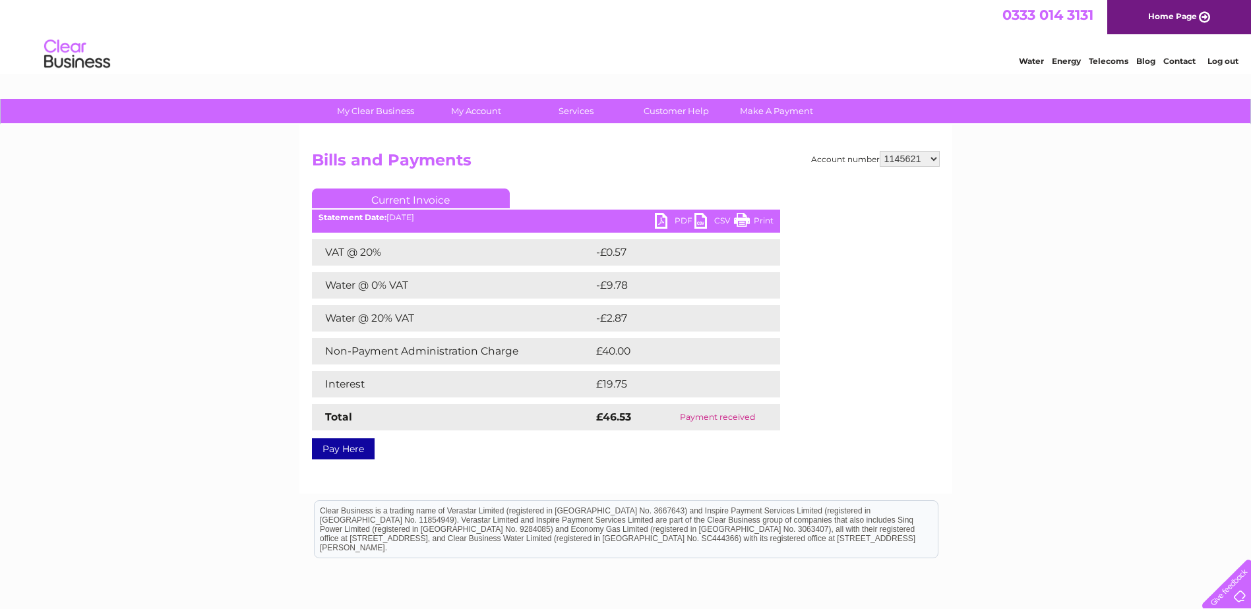
click at [917, 164] on select "943990 997180 1100436 1136008 1145621 3025650 30264716 30265126 30274253 302771…" at bounding box center [910, 159] width 60 height 16
select select "1136008"
click at [880, 151] on select "943990 997180 1100436 1136008 1145621 3025650 30264716 30265126 30274253 302771…" at bounding box center [910, 159] width 60 height 16
click at [666, 218] on link "PDF" at bounding box center [675, 222] width 40 height 19
click at [915, 152] on select "943990 997180 1100436 1136008 1145621 3025650 30264716 30265126 30274253 302771…" at bounding box center [910, 159] width 60 height 16
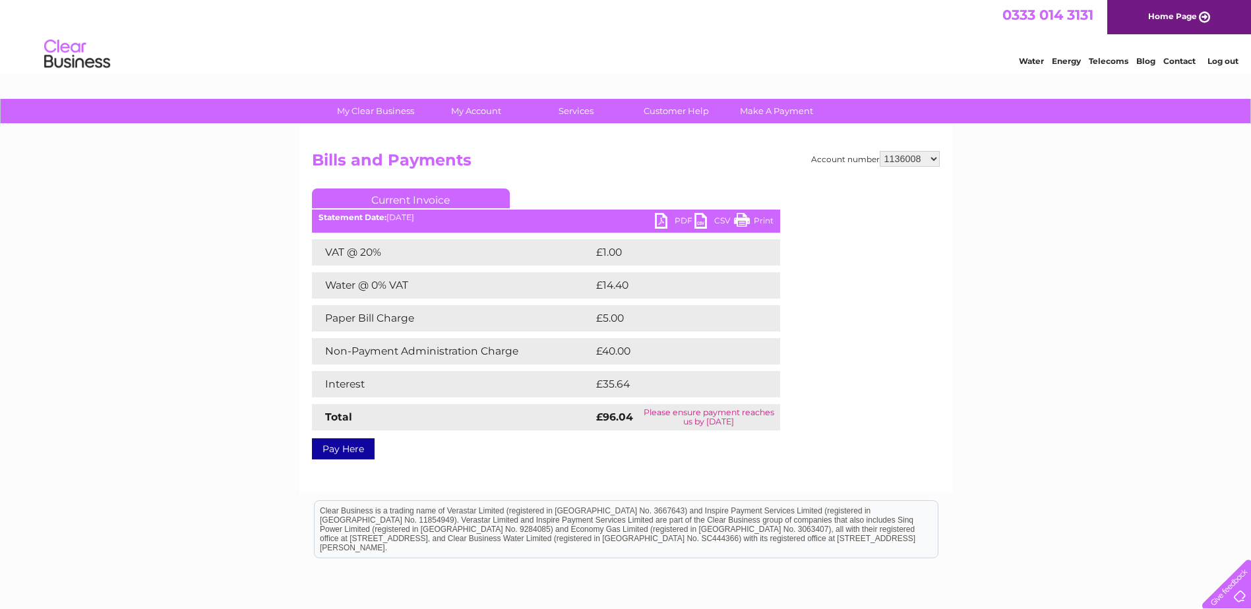
select select "1100436"
click at [880, 151] on select "943990 997180 1100436 1136008 1145621 3025650 30264716 30265126 30274253 302771…" at bounding box center [910, 159] width 60 height 16
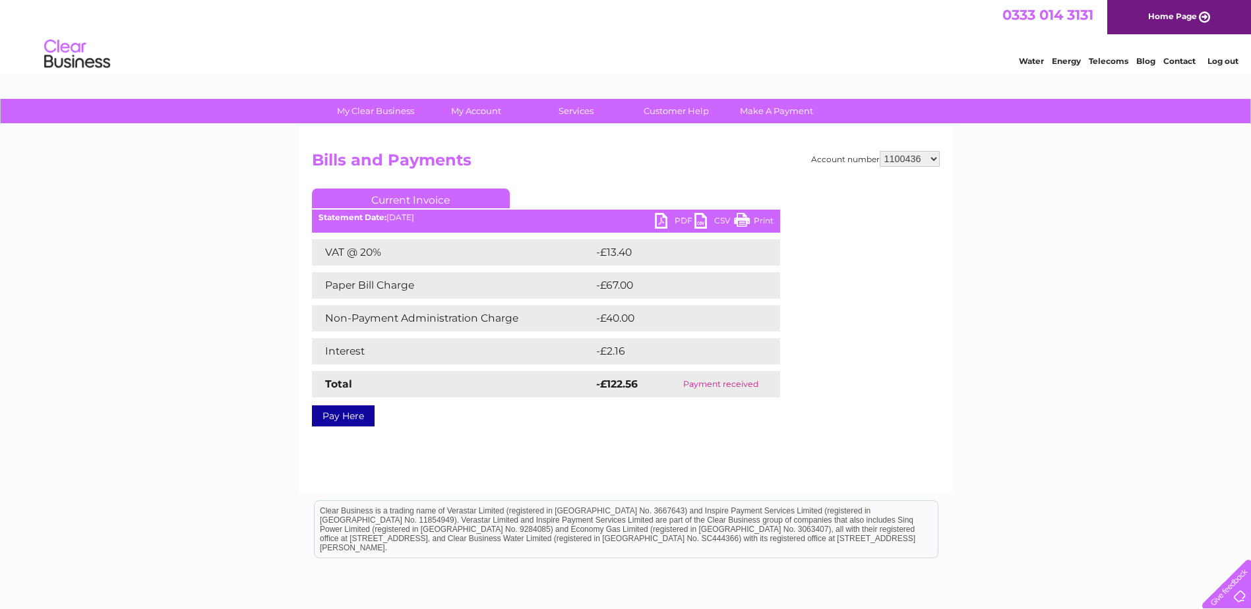
click at [891, 162] on select "943990 997180 1100436 1136008 1145621 3025650 30264716 30265126 30274253 302771…" at bounding box center [910, 159] width 60 height 16
select select "997180"
click at [880, 151] on select "943990 997180 1100436 1136008 1145621 3025650 30264716 30265126 30274253 302771…" at bounding box center [910, 159] width 60 height 16
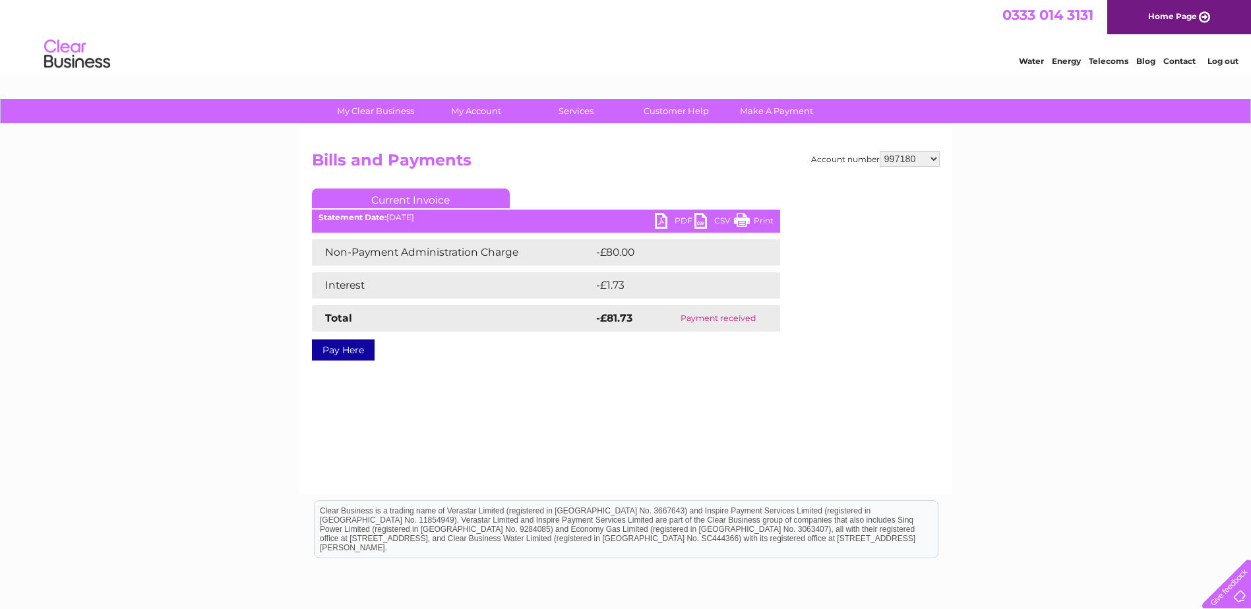
click at [899, 164] on select "943990 997180 1100436 1136008 1145621 3025650 30264716 30265126 30274253 302771…" at bounding box center [910, 159] width 60 height 16
select select "943990"
click at [880, 151] on select "943990 997180 1100436 1136008 1145621 3025650 30264716 30265126 30274253 302771…" at bounding box center [910, 159] width 60 height 16
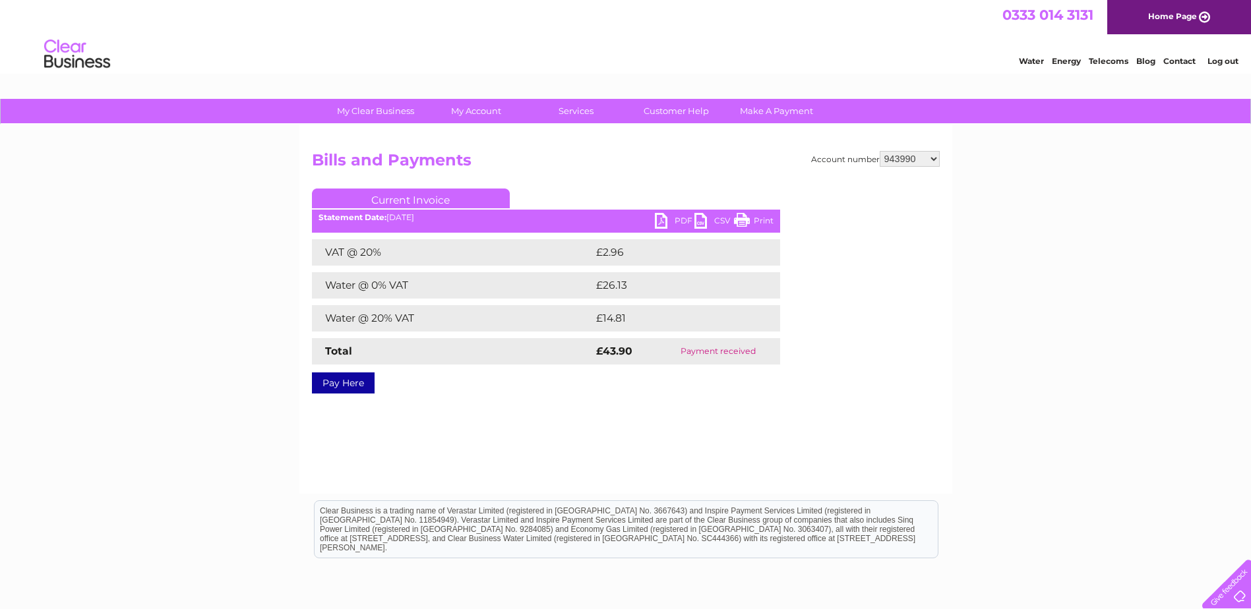
click at [1217, 66] on li "Log out" at bounding box center [1223, 61] width 40 height 16
click at [1218, 63] on link "Log out" at bounding box center [1222, 61] width 31 height 10
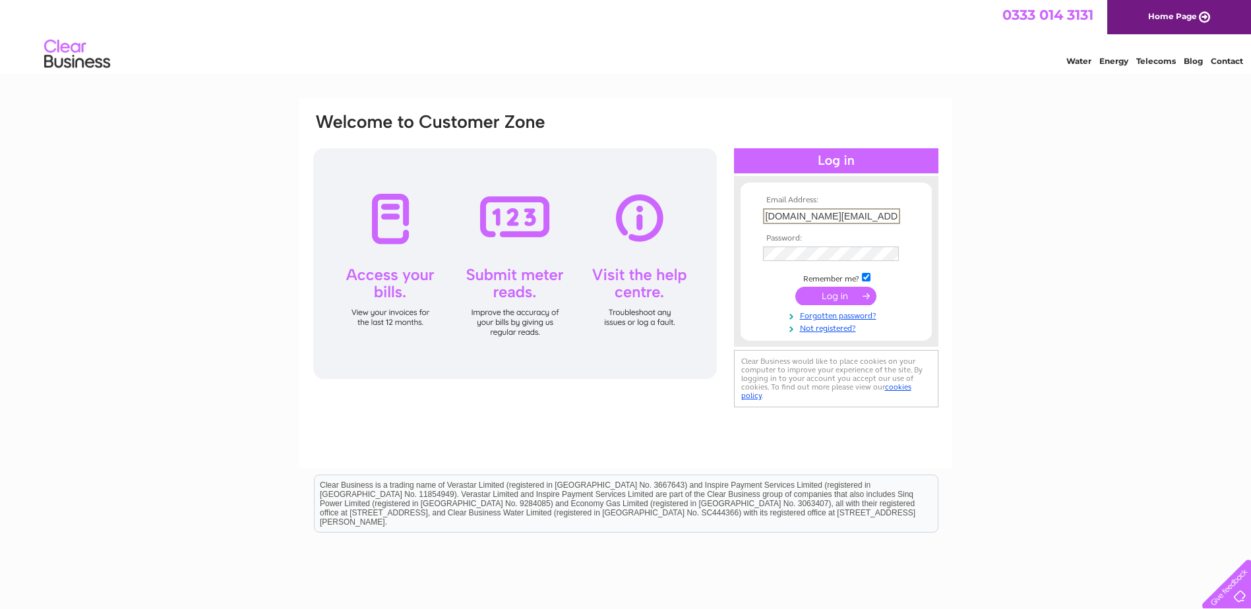
drag, startPoint x: 888, startPoint y: 213, endPoint x: 740, endPoint y: 220, distance: 147.9
click at [741, 220] on form "Email Address: [DOMAIN_NAME][EMAIL_ADDRESS][DOMAIN_NAME] Password: Forgotten pa…" at bounding box center [836, 265] width 191 height 138
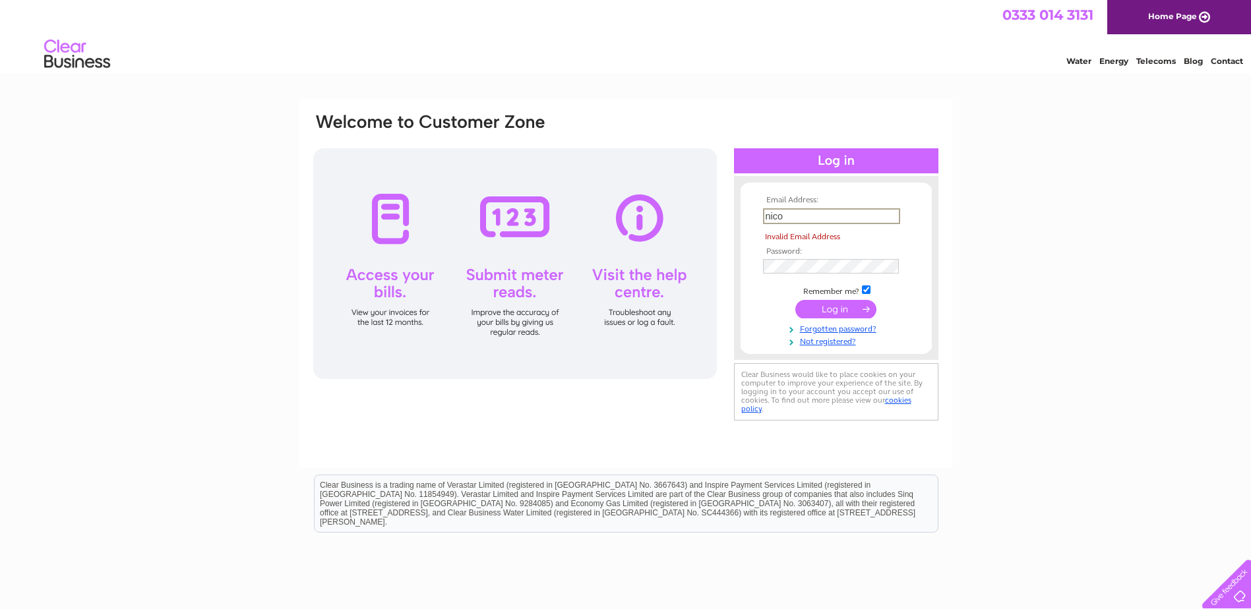
type input "[PERSON_NAME][EMAIL_ADDRESS][PERSON_NAME][DOMAIN_NAME]"
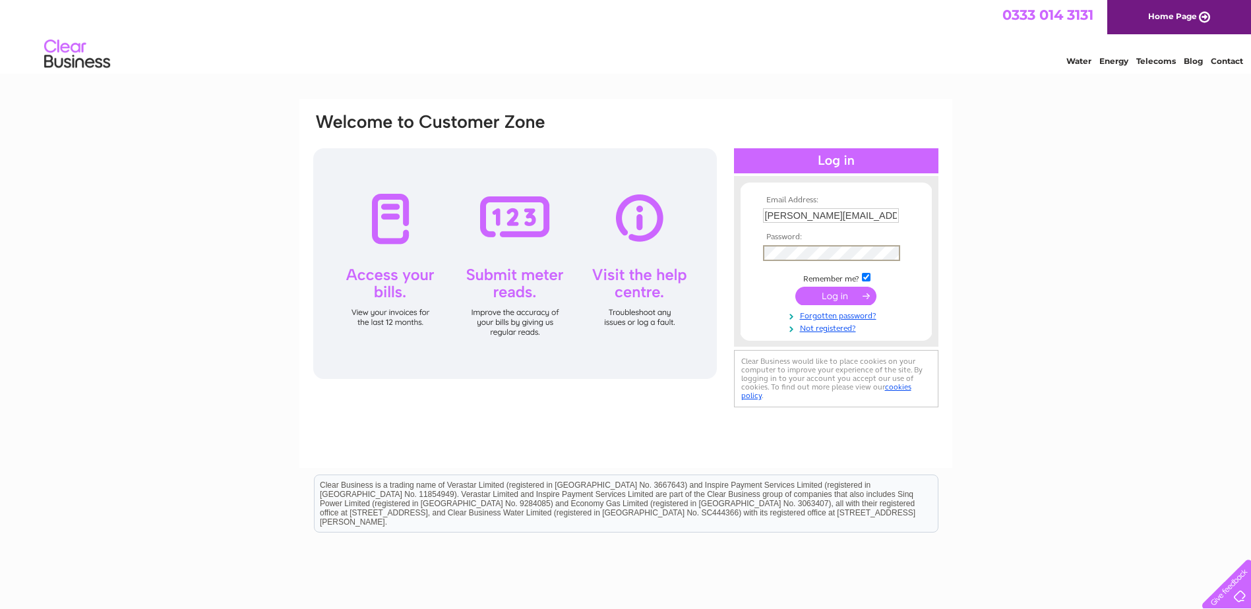
click at [795, 287] on input "submit" at bounding box center [835, 296] width 81 height 18
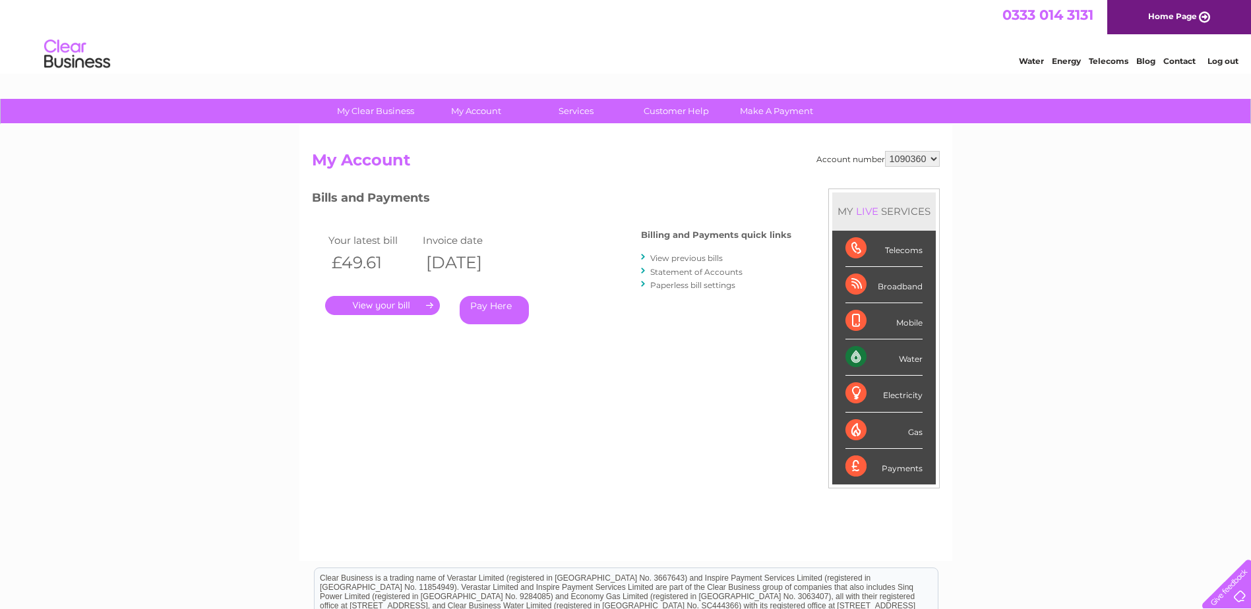
click at [392, 306] on link "." at bounding box center [382, 305] width 115 height 19
